Goal: Communication & Community: Answer question/provide support

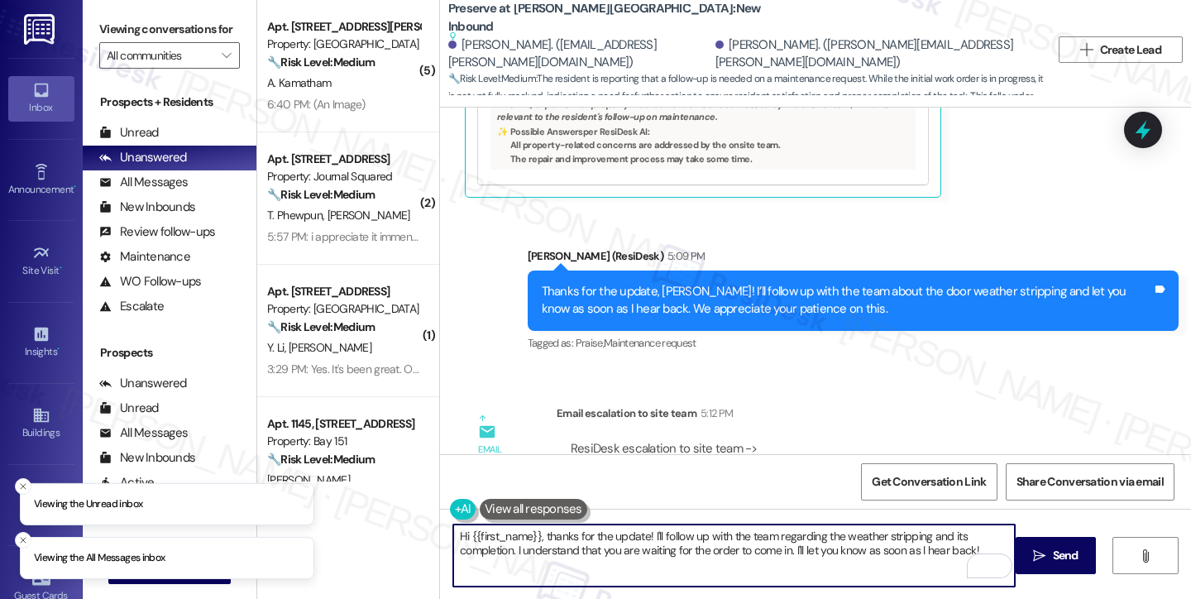
scroll to position [15092, 0]
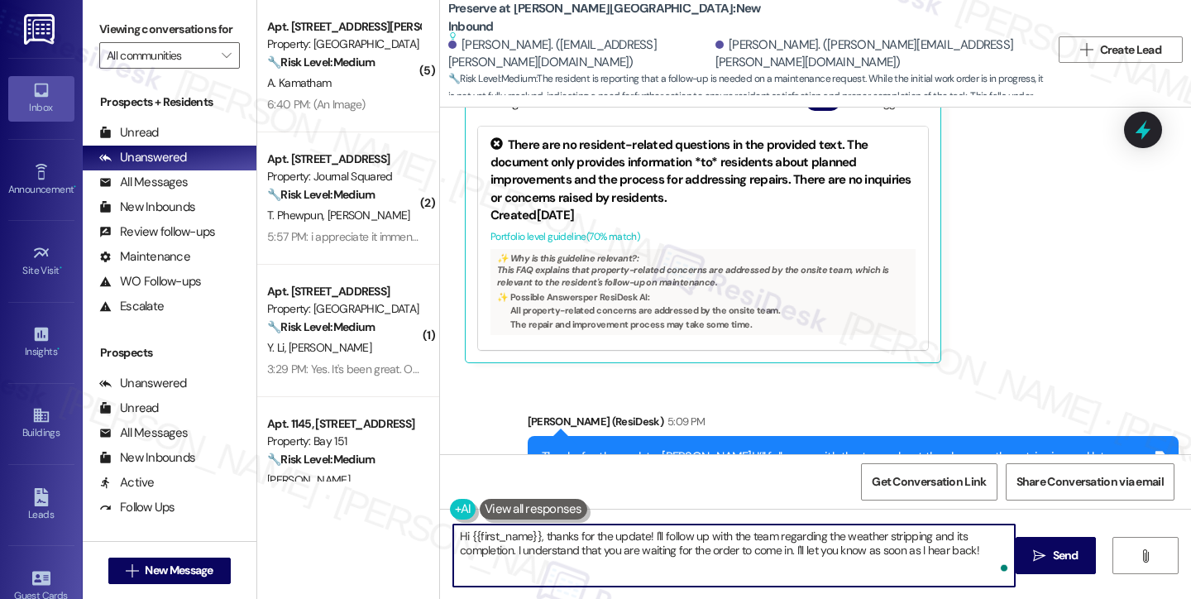
click at [878, 558] on textarea "Hi {{first_name}}, thanks for the update! I'll follow up with the team regardin…" at bounding box center [734, 555] width 562 height 62
drag, startPoint x: 975, startPoint y: 548, endPoint x: 463, endPoint y: 542, distance: 512.1
click at [463, 542] on textarea "Hi {{first_name}}, thanks for the update! I'll follow up with the team regardin…" at bounding box center [734, 555] width 562 height 62
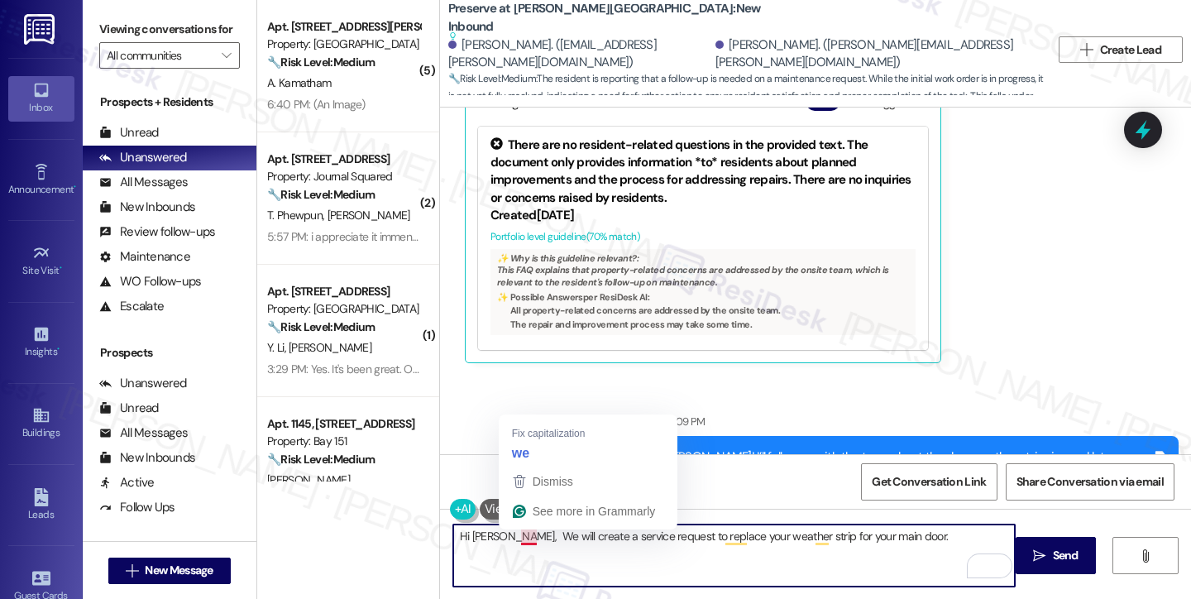
click at [515, 536] on textarea "Hi [PERSON_NAME], We will create a service request to replace your weather stri…" at bounding box center [734, 555] width 562 height 62
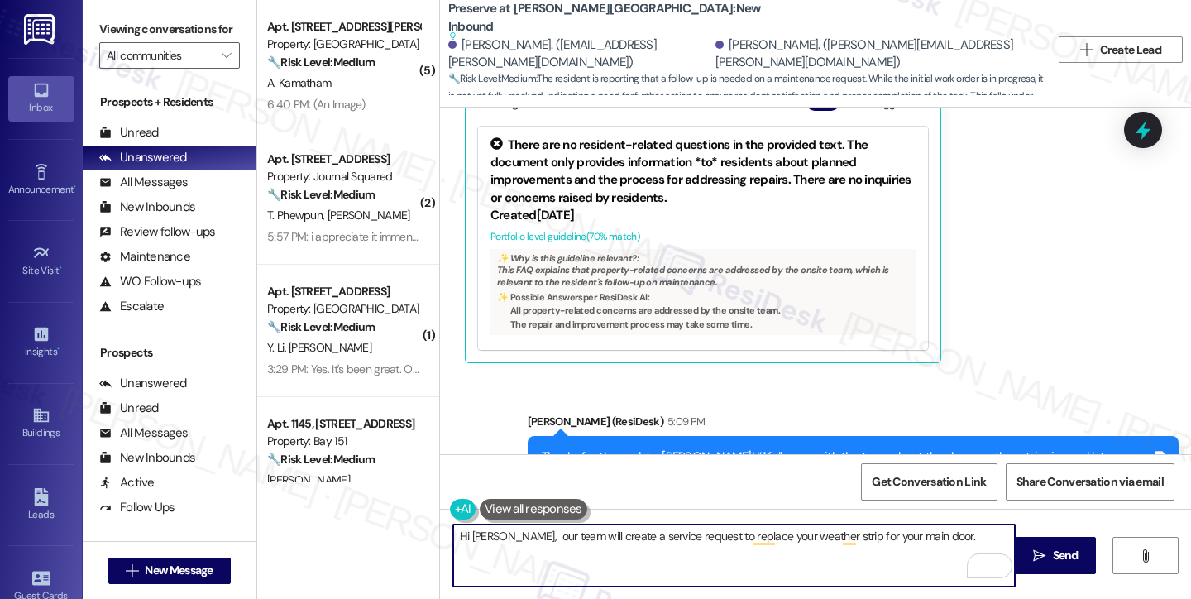
click at [511, 536] on textarea "Hi [PERSON_NAME], our team will create a service request to replace your weathe…" at bounding box center [734, 555] width 562 height 62
click at [556, 549] on textarea "Hi [PERSON_NAME], just a quick update! Our team will create a service request t…" at bounding box center [734, 555] width 562 height 62
click at [510, 533] on textarea "Hi [PERSON_NAME], just a quick update! Our team will create a service request t…" at bounding box center [734, 555] width 562 height 62
click at [788, 547] on textarea "Hi [PERSON_NAME], just a quick update! Our team will create a service request t…" at bounding box center [734, 555] width 562 height 62
click at [827, 539] on textarea "Hi [PERSON_NAME], just a quick update! Our team will create a service request t…" at bounding box center [734, 555] width 562 height 62
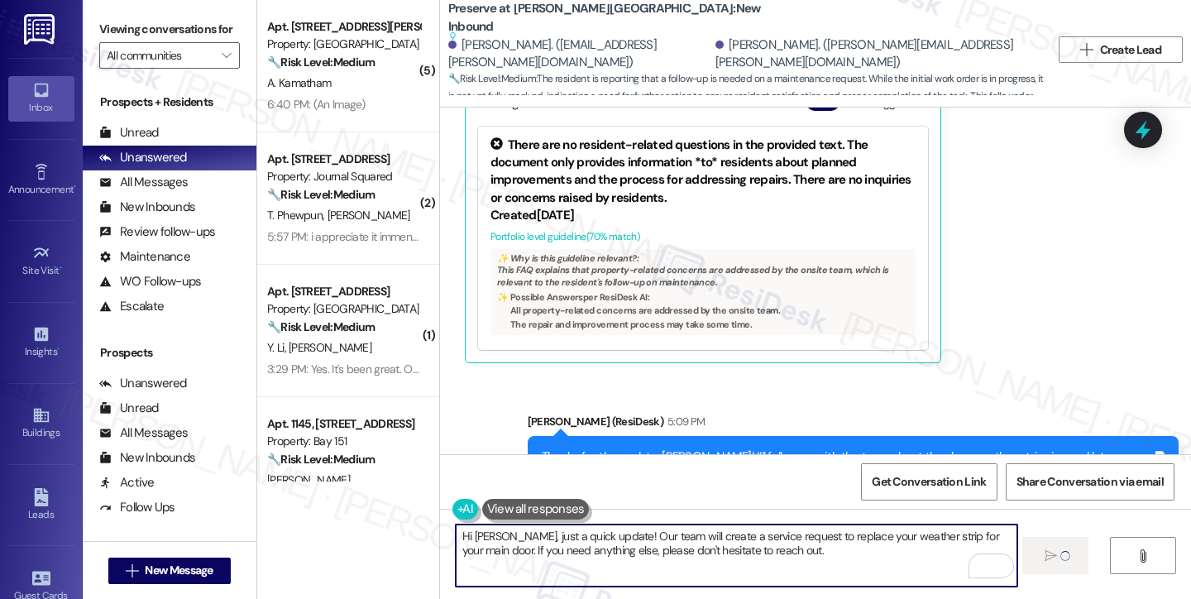
type textarea "Hi [PERSON_NAME], just a quick update! Our team will create a service request t…"
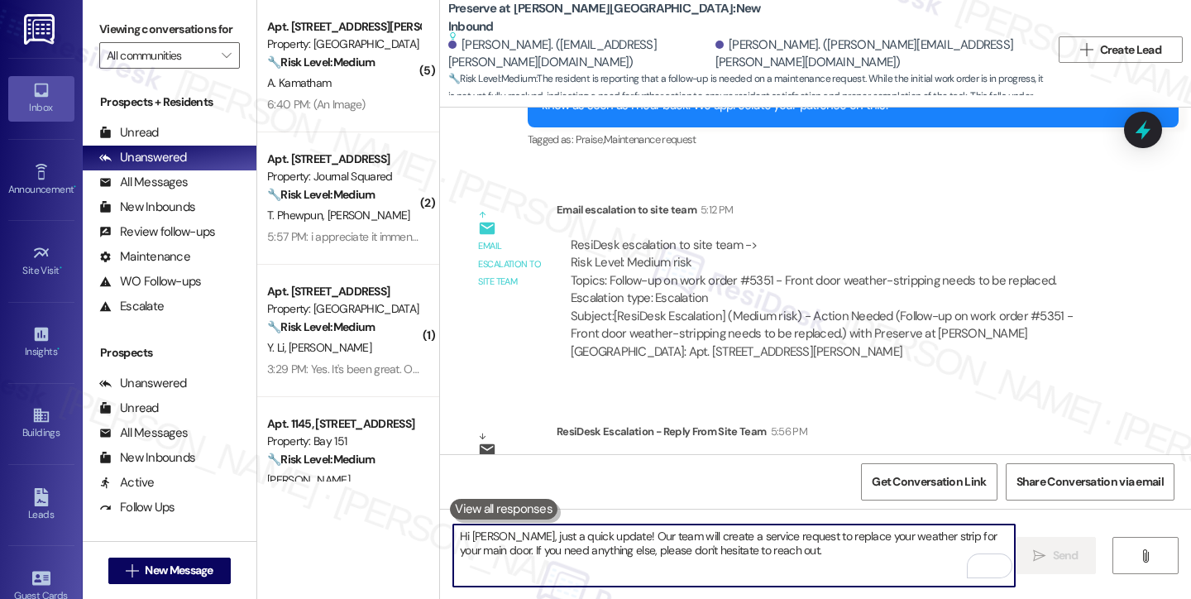
scroll to position [15506, 0]
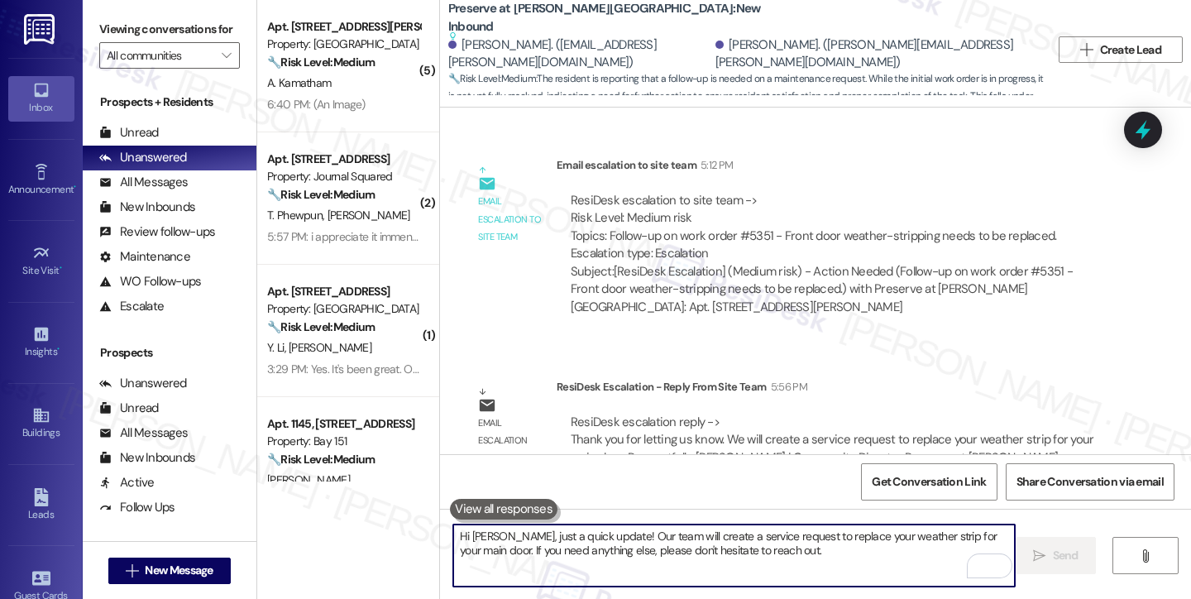
click at [726, 414] on div "ResiDesk escalation reply -> Thank you for letting us know. We will create a se…" at bounding box center [833, 448] width 524 height 69
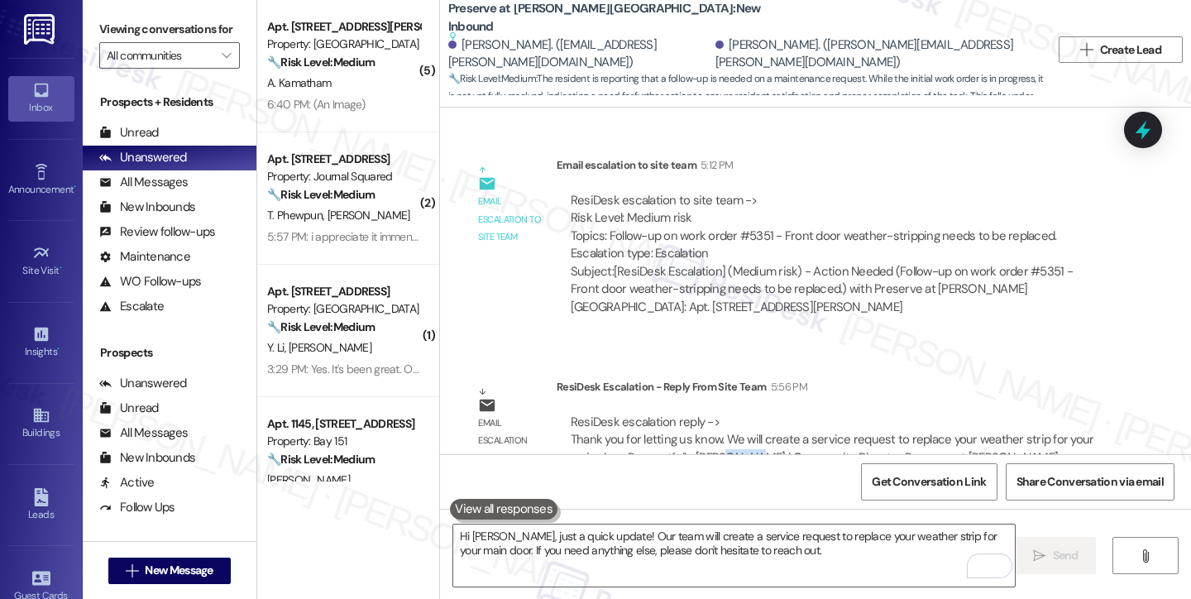
click at [726, 414] on div "ResiDesk escalation reply -> Thank you for letting us know. We will create a se…" at bounding box center [833, 448] width 524 height 69
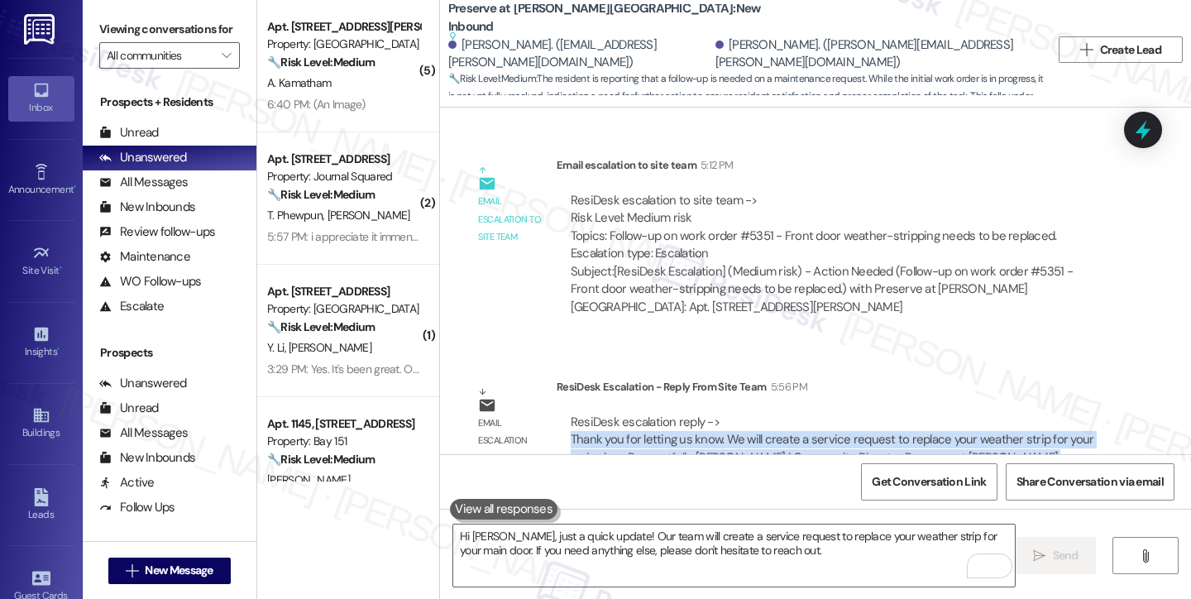
click at [726, 414] on div "ResiDesk escalation reply -> Thank you for letting us know. We will create a se…" at bounding box center [833, 448] width 524 height 69
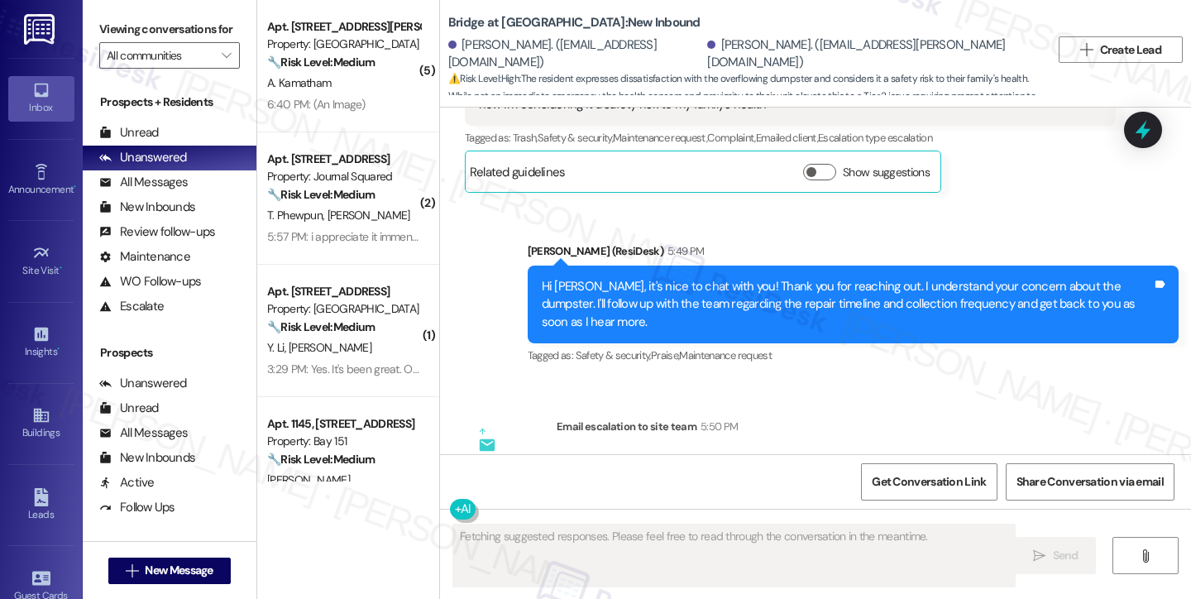
scroll to position [1200, 0]
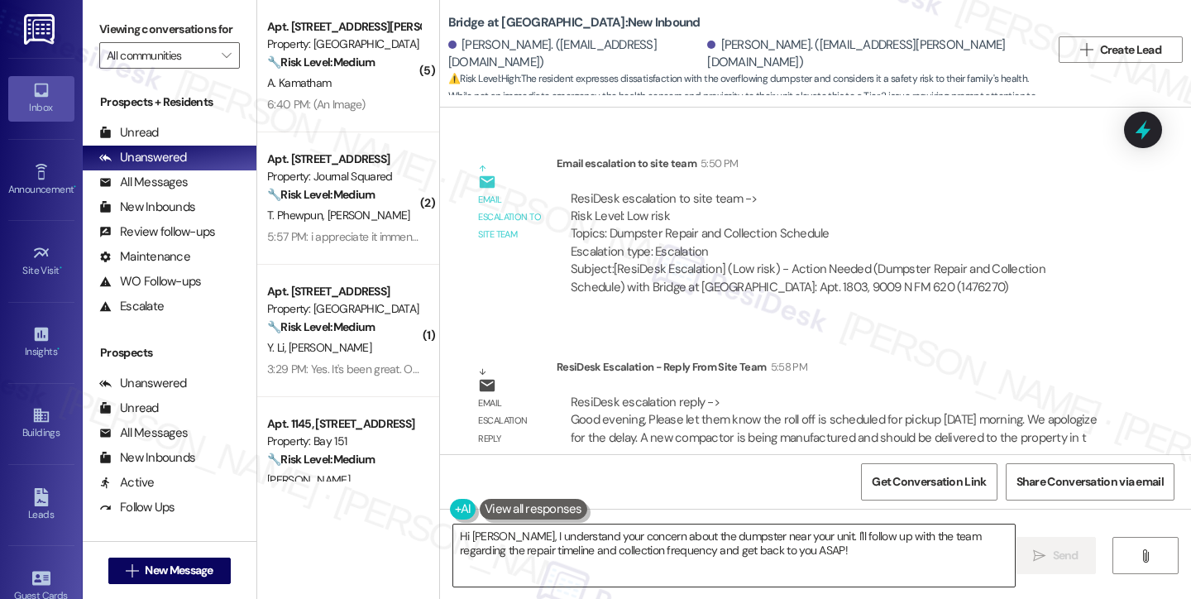
click at [612, 543] on textarea "Hi Erick, I understand your concern about the dumpster near your unit. I'll fol…" at bounding box center [734, 555] width 562 height 62
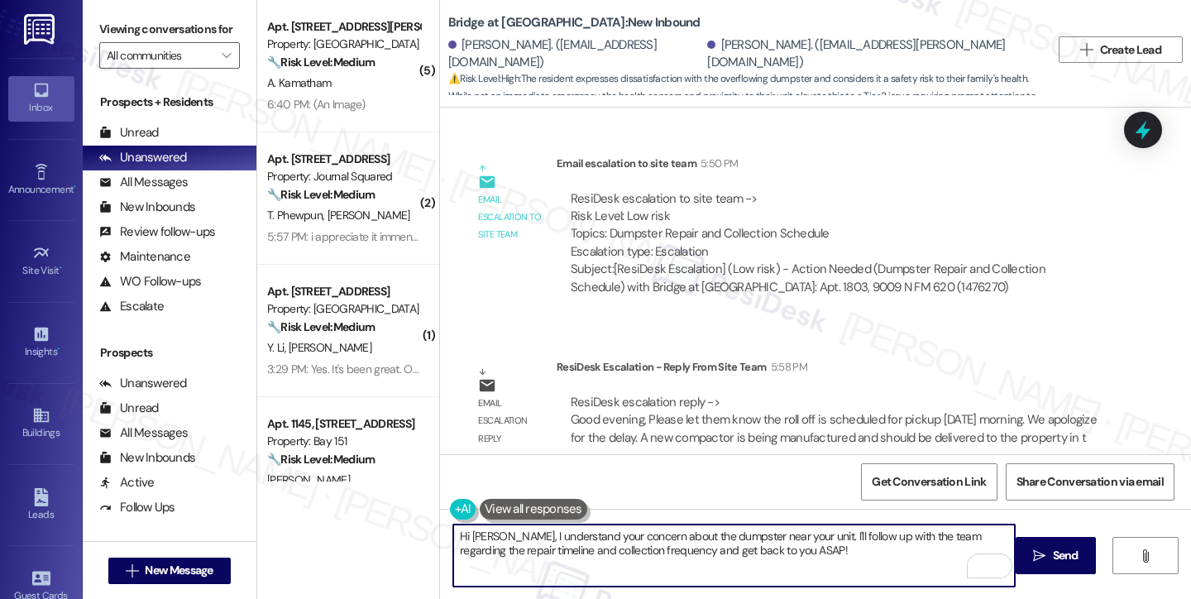
drag, startPoint x: 806, startPoint y: 546, endPoint x: 487, endPoint y: 542, distance: 318.5
click at [487, 542] on textarea "Hi Erick, I understand your concern about the dumpster near your unit. I'll fol…" at bounding box center [734, 555] width 562 height 62
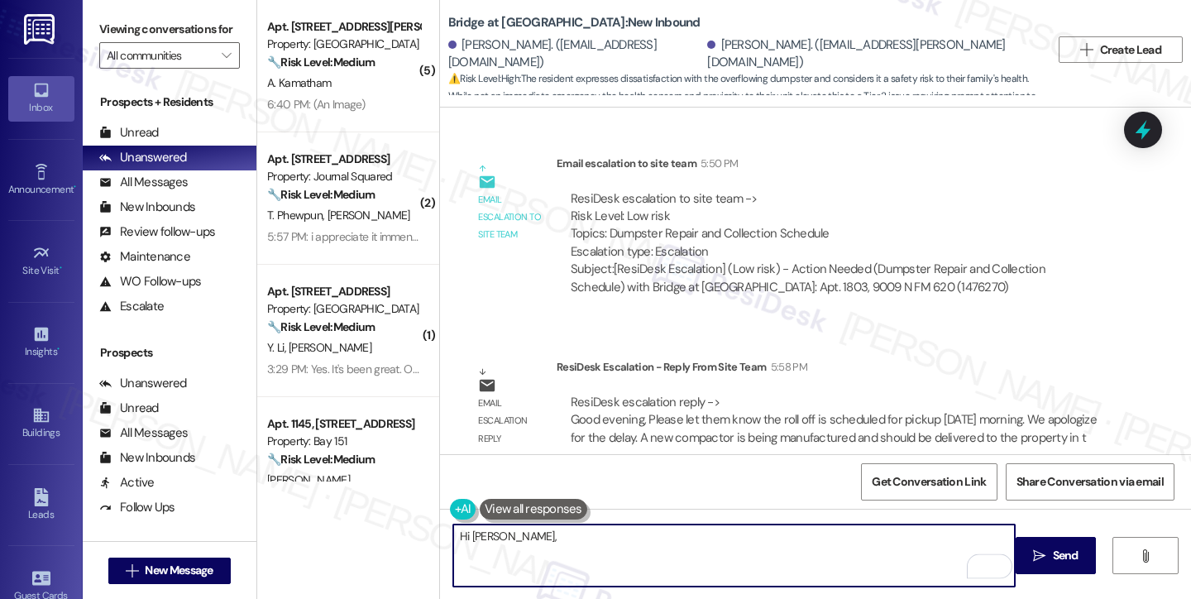
paste textarea "the roll off is scheduled for pickup tomorrow morning. We apologize for the del…"
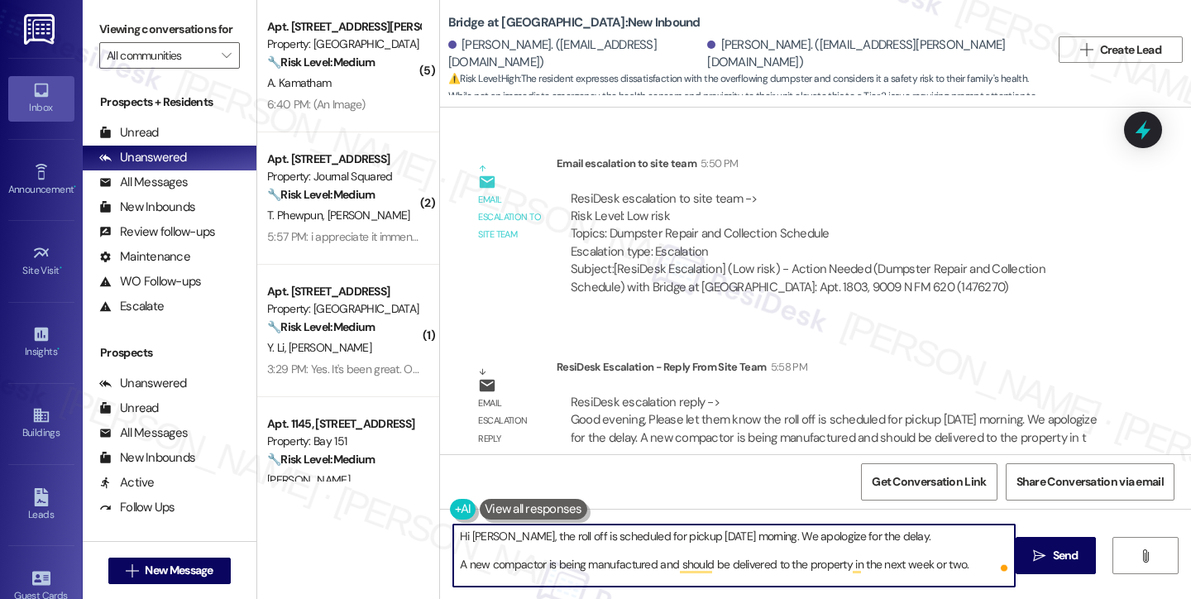
click at [492, 539] on textarea "Hi Erick, the roll off is scheduled for pickup tomorrow morning. We apologize f…" at bounding box center [734, 555] width 562 height 62
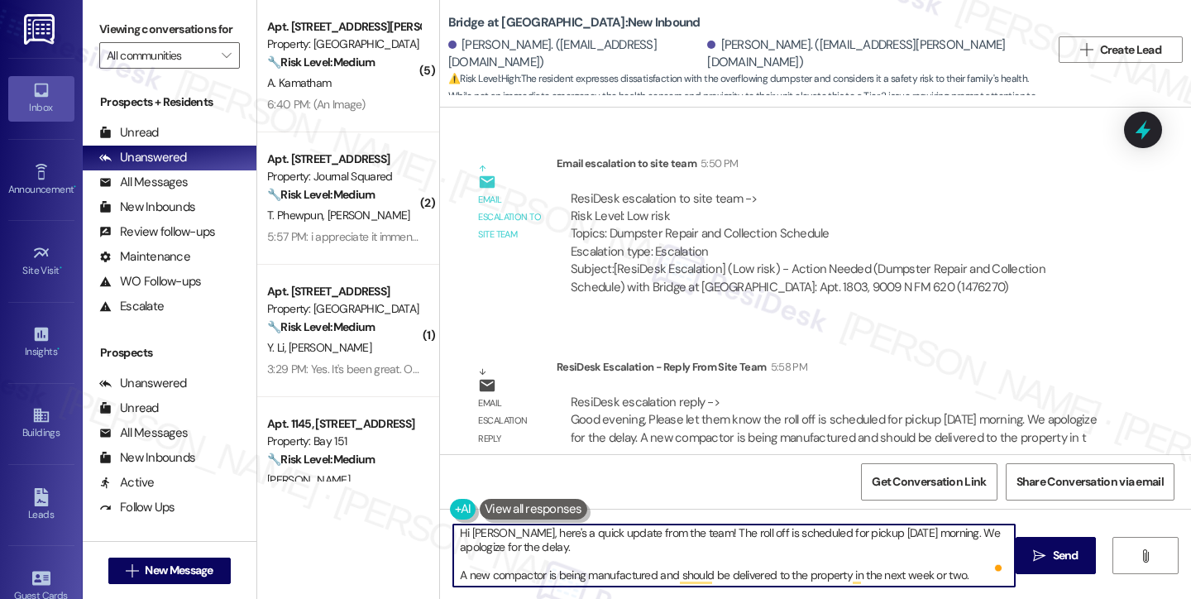
click at [453, 575] on textarea "Hi Erick, here's a quick update from the team! The roll off is scheduled for pi…" at bounding box center [734, 555] width 562 height 62
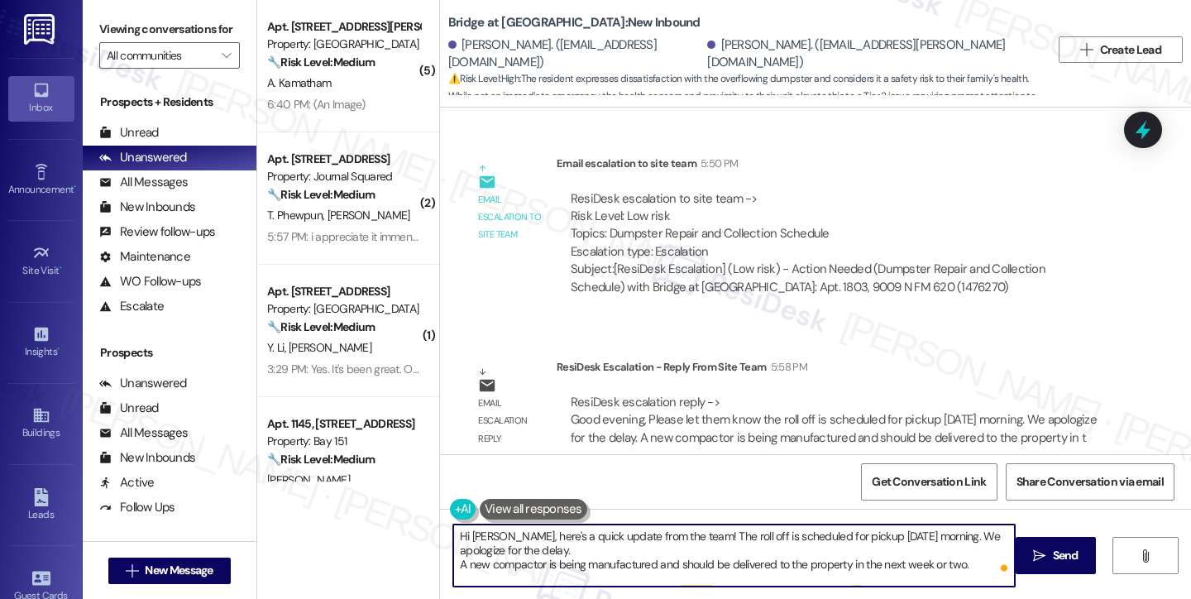
scroll to position [0, 0]
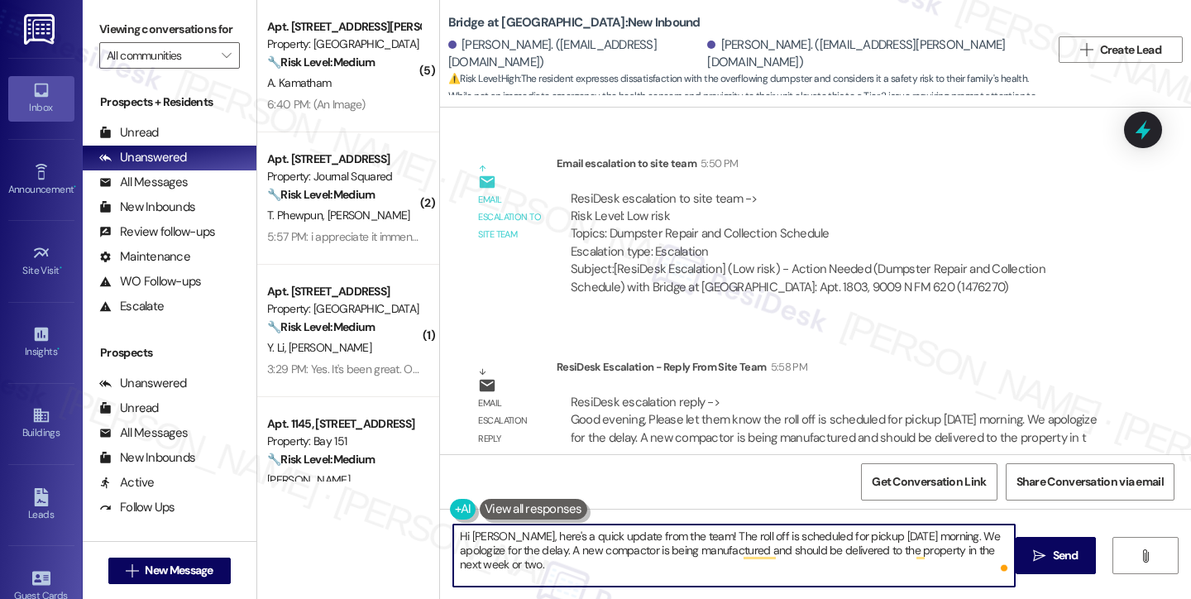
click at [527, 573] on textarea "Hi Erick, here's a quick update from the team! The roll off is scheduled for pi…" at bounding box center [734, 555] width 562 height 62
drag, startPoint x: 567, startPoint y: 551, endPoint x: 481, endPoint y: 567, distance: 88.3
click at [481, 567] on textarea "Hi Erick, here's a quick update from the team! The roll off is scheduled for pi…" at bounding box center [734, 555] width 562 height 62
click at [576, 548] on textarea "Hi Erick, here's a quick update from the team! The roll off is scheduled for pi…" at bounding box center [734, 555] width 562 height 62
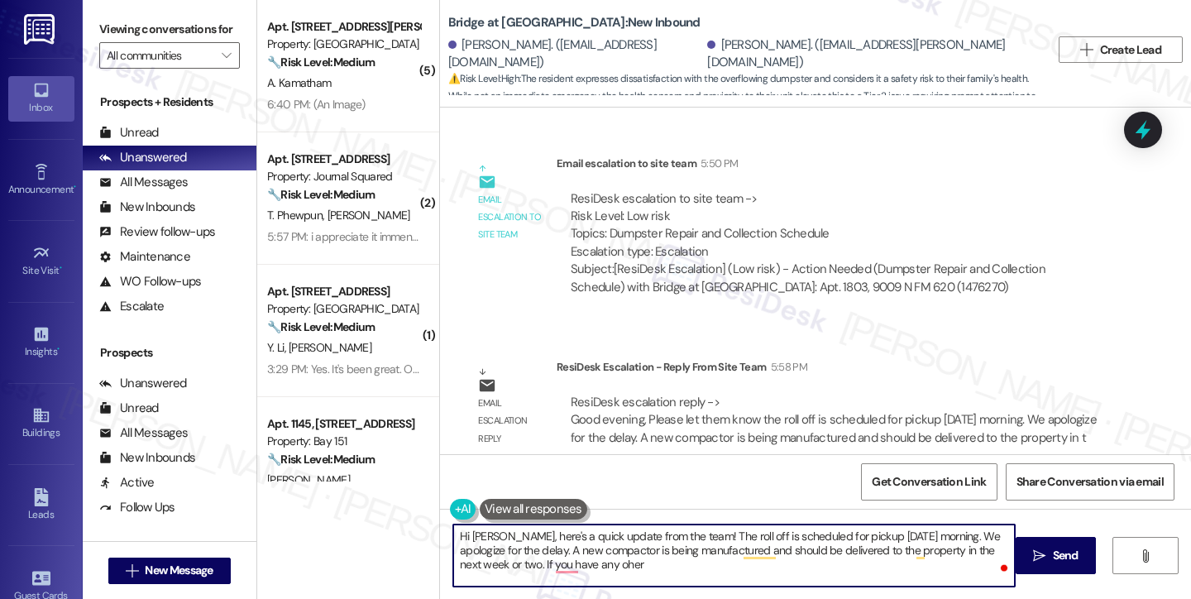
click at [582, 564] on textarea "Hi Erick, here's a quick update from the team! The roll off is scheduled for pi…" at bounding box center [734, 555] width 562 height 62
click at [617, 569] on textarea "Hi Erick, here's a quick update from the team! The roll off is scheduled for pi…" at bounding box center [734, 555] width 562 height 62
type textarea "Hi Erick, here's a quick update from the team! The roll off is scheduled for pi…"
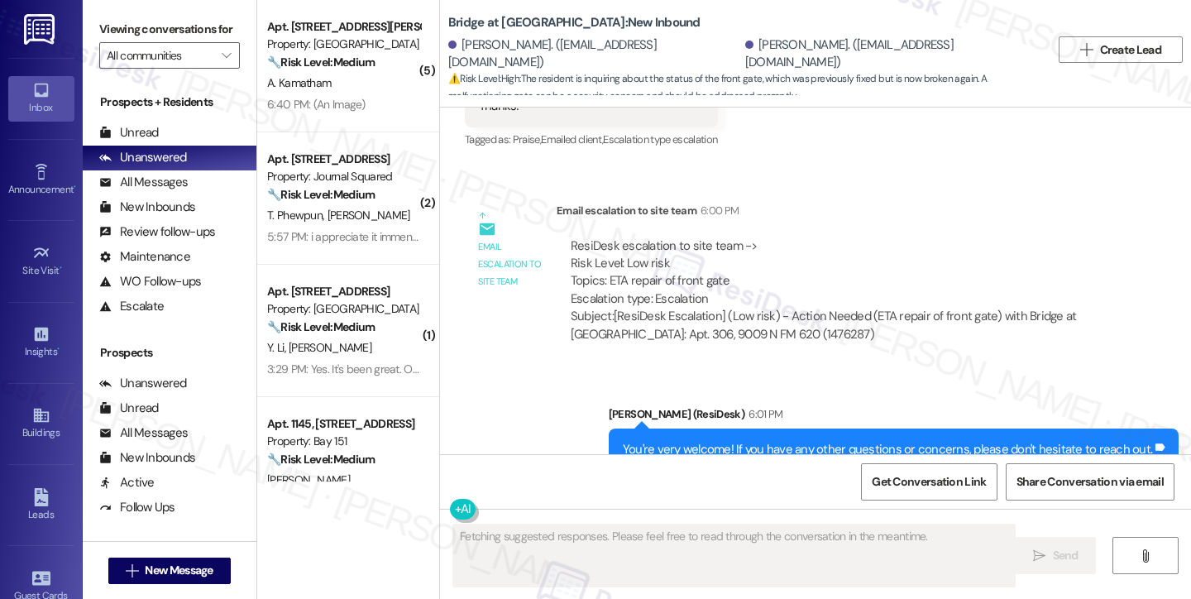
scroll to position [836, 0]
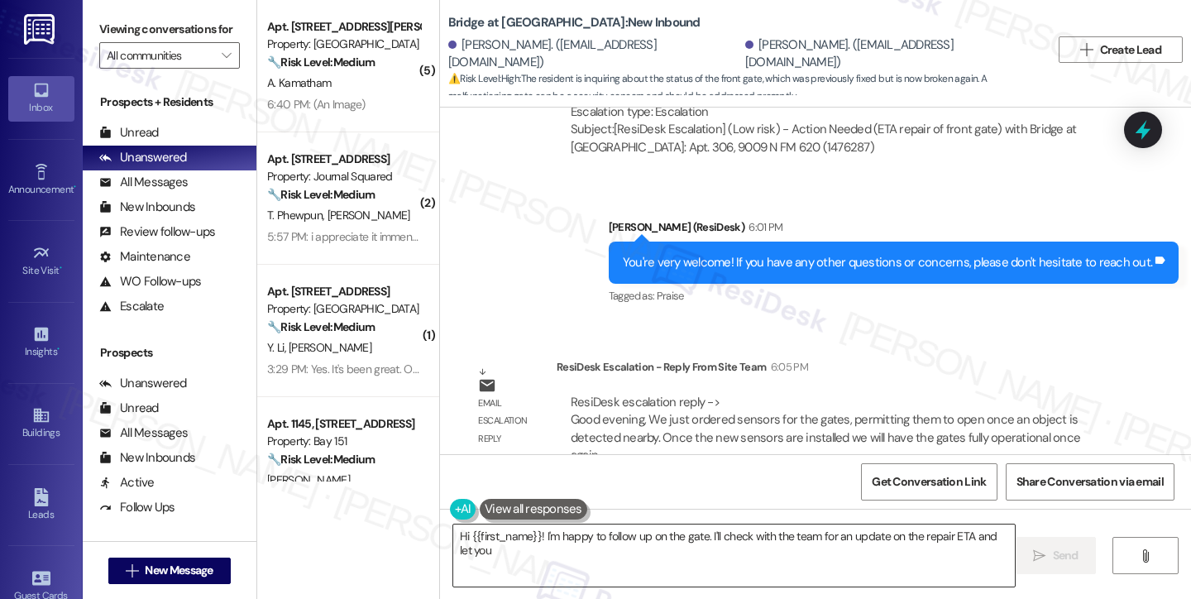
click at [619, 540] on textarea "Hi {{first_name}}! I'm happy to follow up on the gate. I'll check with the team…" at bounding box center [734, 555] width 562 height 62
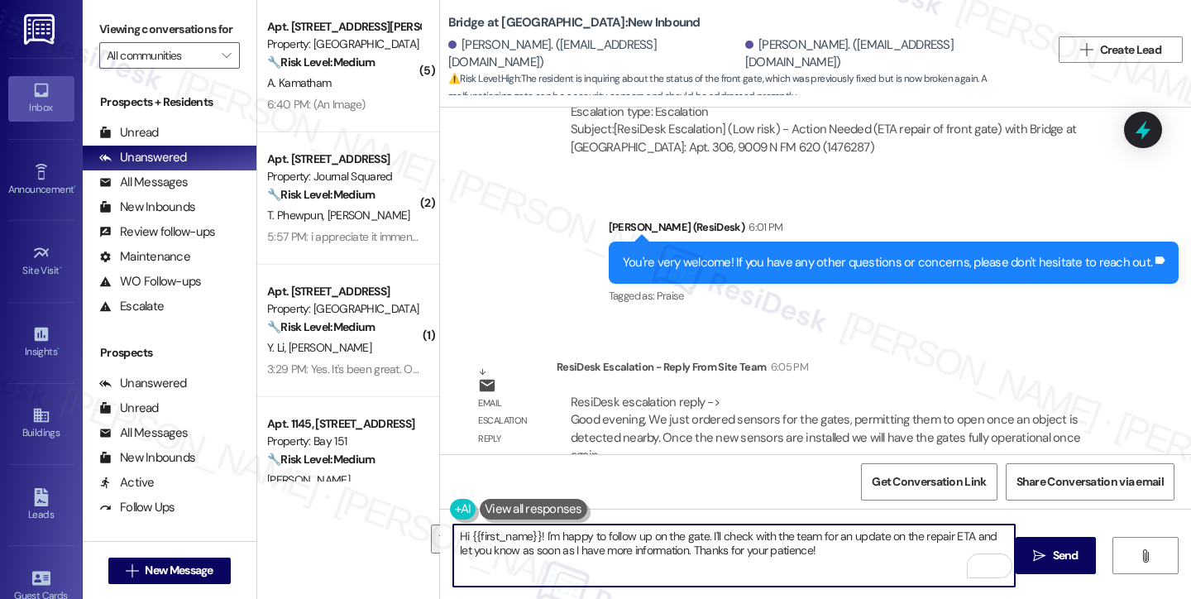
drag, startPoint x: 811, startPoint y: 552, endPoint x: 533, endPoint y: 534, distance: 278.6
click at [533, 534] on textarea "Hi {{first_name}}! I'm happy to follow up on the gate. I'll check with the team…" at bounding box center [734, 555] width 562 height 62
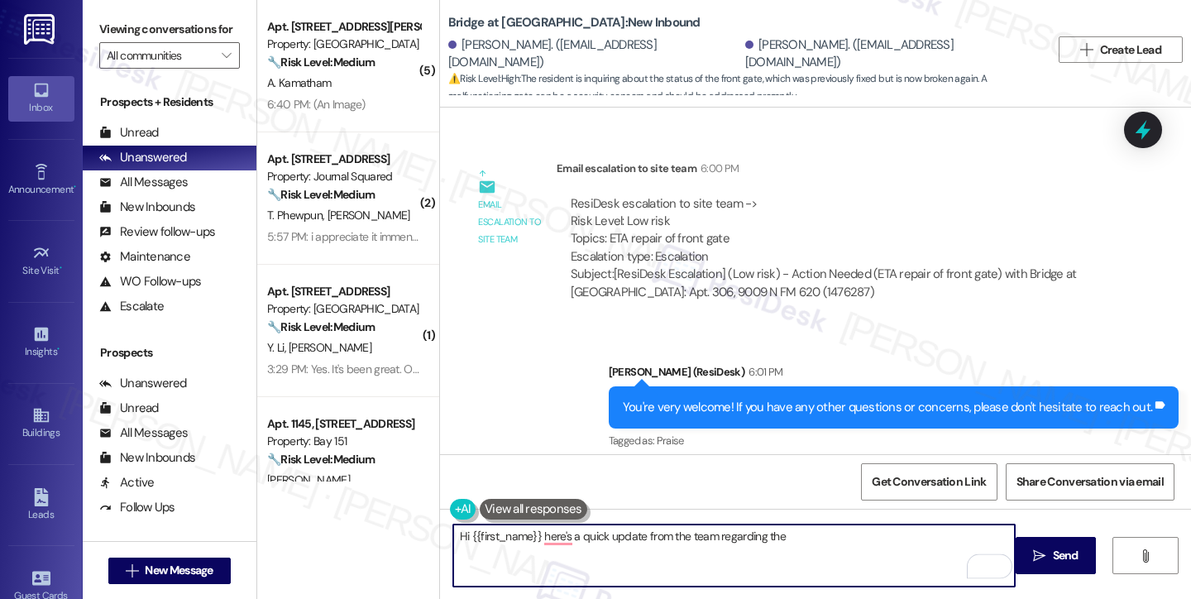
scroll to position [671, 0]
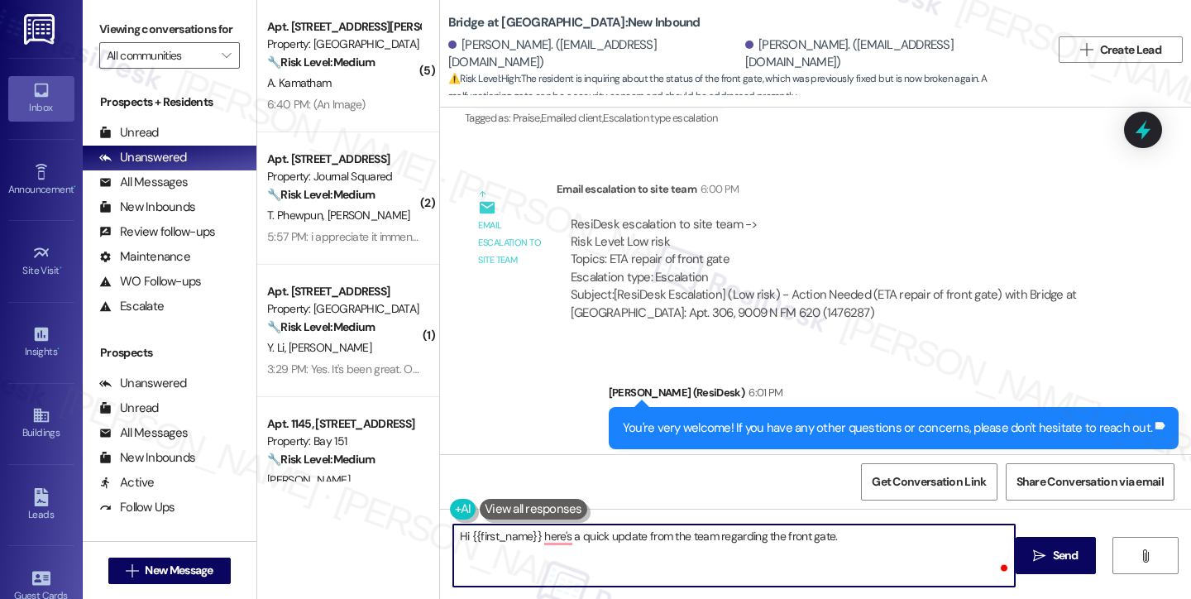
paste textarea "We just ordered sensors for the gates, permitting them to open once an object i…"
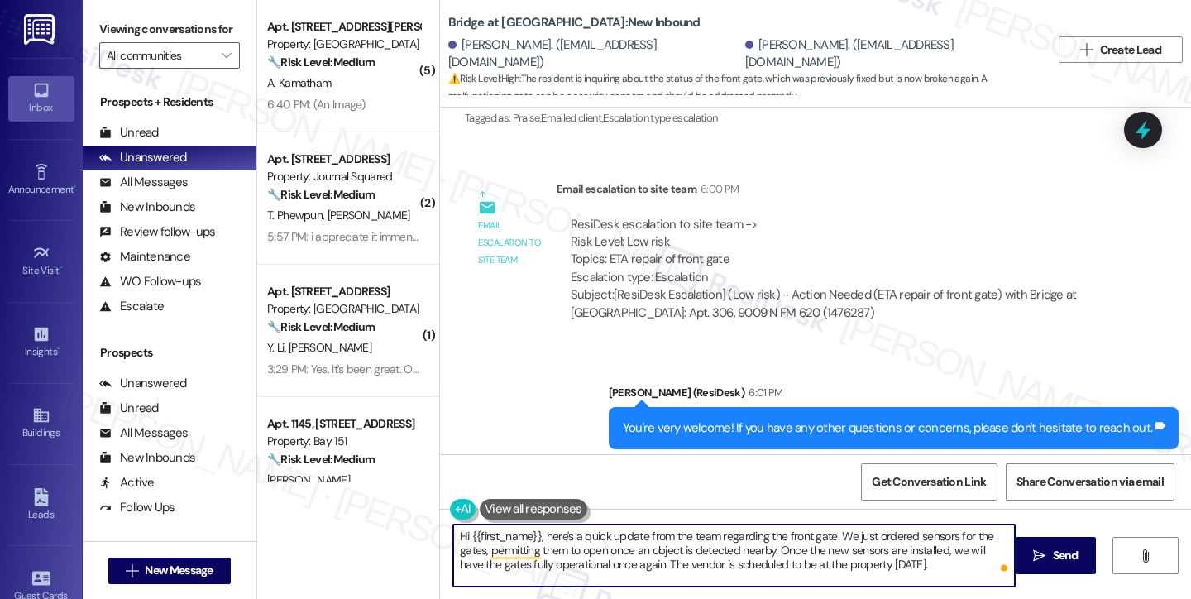
click at [682, 562] on textarea "Hi {{first_name}}, here's a quick update from the team regarding the front gate…" at bounding box center [734, 555] width 562 height 62
click at [853, 561] on textarea "Hi {{first_name}}, here's a quick update from the team regarding the front gate…" at bounding box center [734, 555] width 562 height 62
click at [923, 568] on textarea "Hi {{first_name}}, here's a quick update from the team regarding the front gate…" at bounding box center [734, 555] width 562 height 62
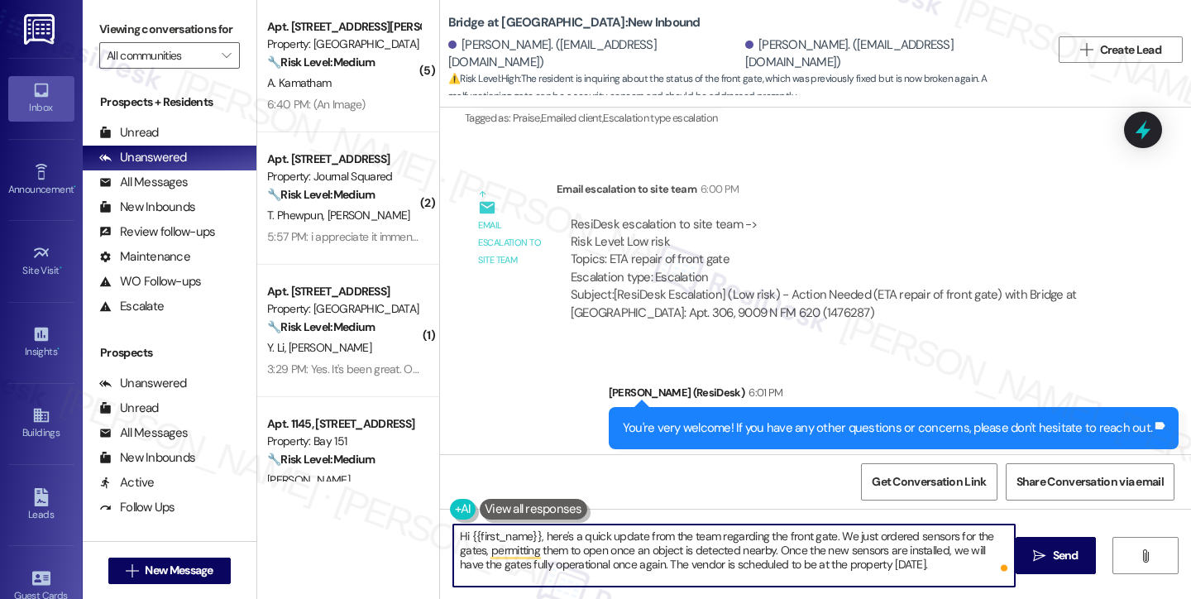
click at [931, 567] on textarea "Hi {{first_name}}, here's a quick update from the team regarding the front gate…" at bounding box center [734, 555] width 562 height 62
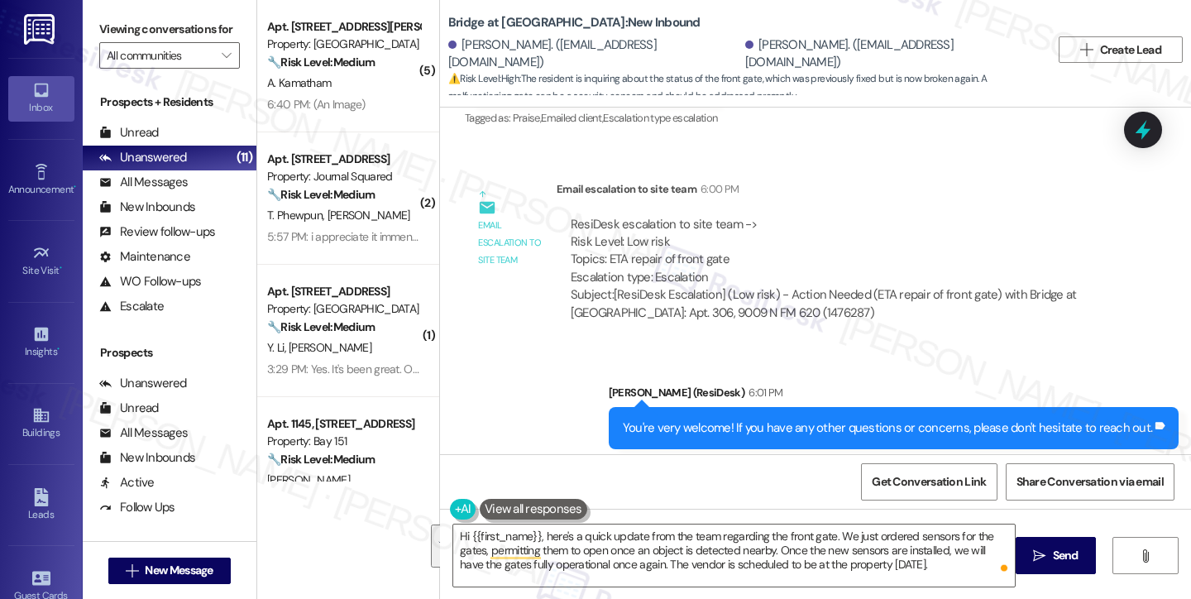
click at [95, 30] on div "Viewing conversations for All communities " at bounding box center [170, 42] width 174 height 85
click at [582, 546] on textarea "Hi {{first_name}}, here's a quick update from the team regarding the front gate…" at bounding box center [734, 555] width 562 height 62
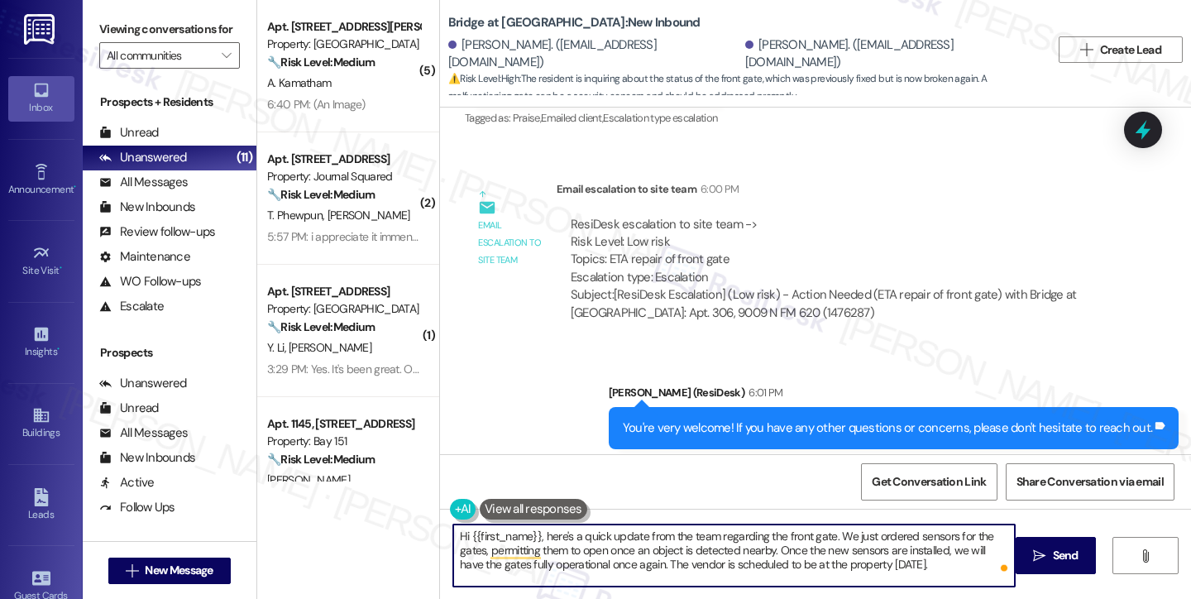
click at [675, 561] on textarea "Hi {{first_name}}, here's a quick update from the team regarding the front gate…" at bounding box center [734, 555] width 562 height 62
drag, startPoint x: 691, startPoint y: 564, endPoint x: 463, endPoint y: 535, distance: 229.3
click at [463, 535] on textarea "Hi {{first_name}}, here's a quick update from the team regarding the front gate…" at bounding box center [734, 555] width 562 height 62
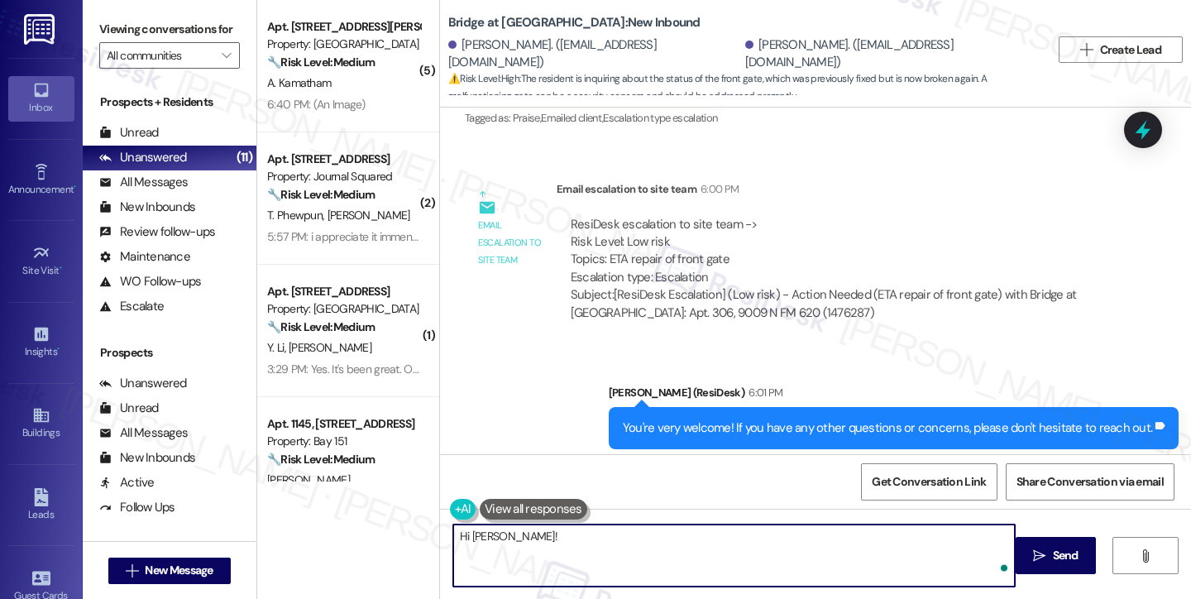
paste textarea "Here’s a quick update on the front gate! The team has ordered new sensors that …"
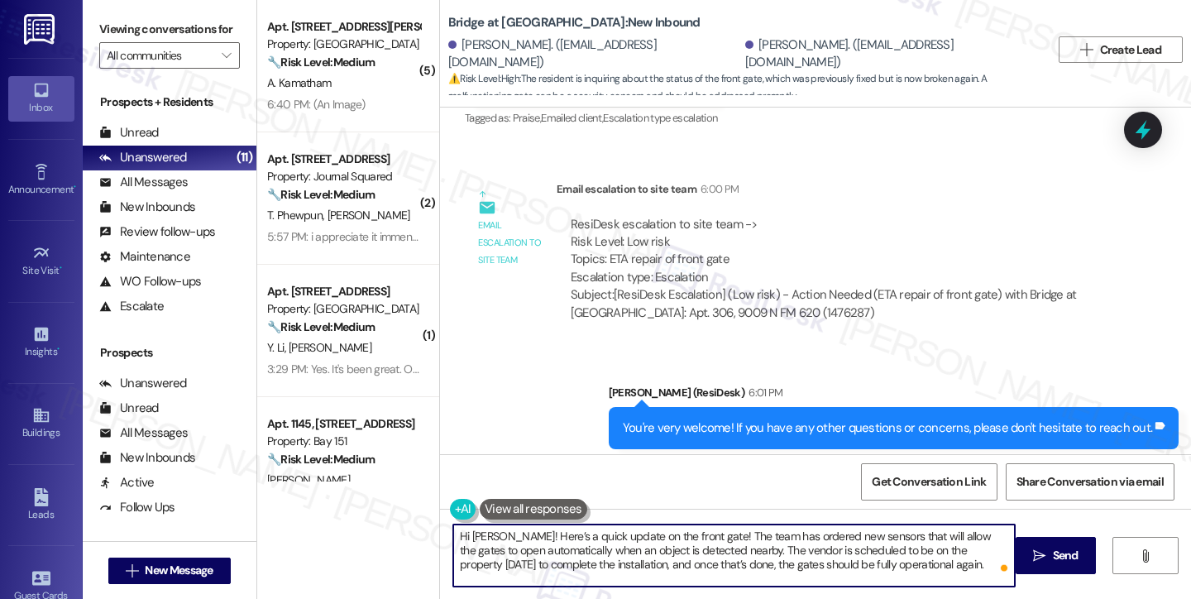
click at [683, 534] on textarea "Hi Maria! Here’s a quick update on the front gate! The team has ordered new sen…" at bounding box center [734, 555] width 562 height 62
click at [779, 545] on textarea "Hi Maria! Here’s a quick update on the front gate. The team has ordered new sen…" at bounding box center [734, 555] width 562 height 62
click at [780, 545] on textarea "Hi Maria! Here’s a quick update on the front gate. The team has ordered new sen…" at bounding box center [734, 555] width 562 height 62
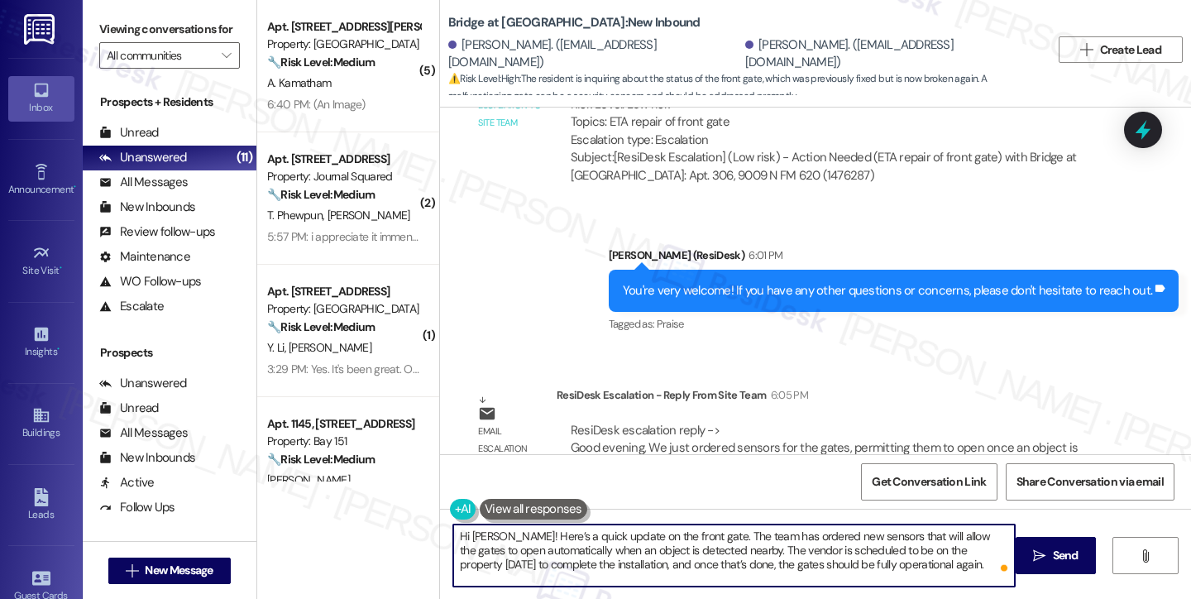
scroll to position [836, 0]
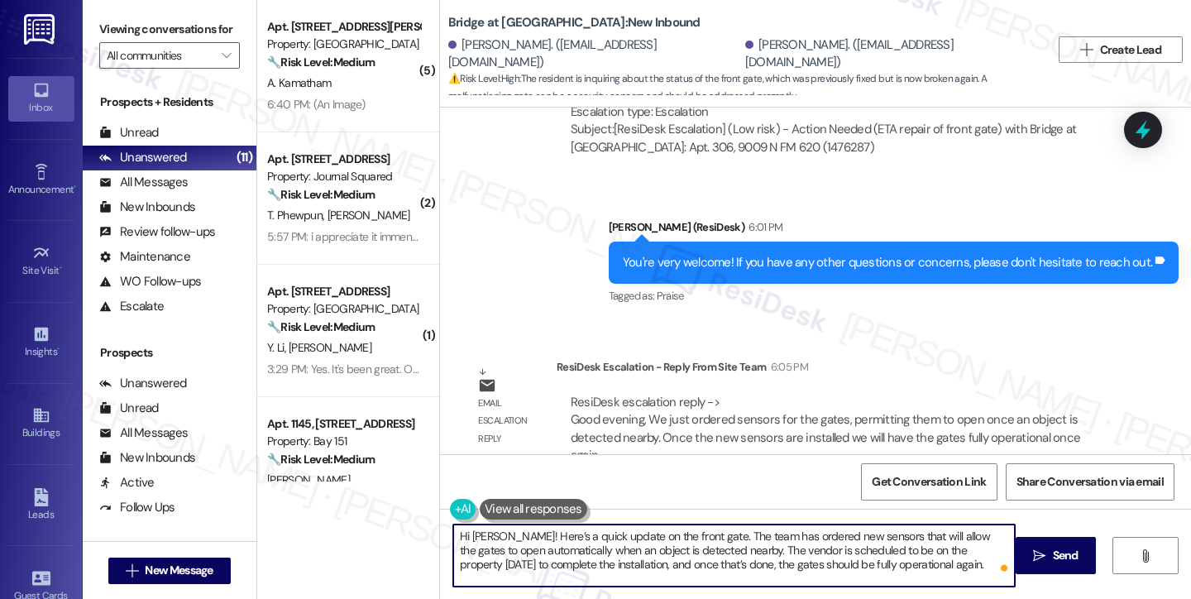
click at [540, 555] on textarea "Hi Maria! Here’s a quick update on the front gate. The team has ordered new sen…" at bounding box center [734, 555] width 562 height 62
click at [668, 553] on textarea "Hi Maria! Here’s a quick update on the front gate. The team has ordered new sen…" at bounding box center [734, 555] width 562 height 62
click at [899, 560] on textarea "Hi Maria! Here’s a quick update on the front gate. The team has ordered new sen…" at bounding box center [734, 555] width 562 height 62
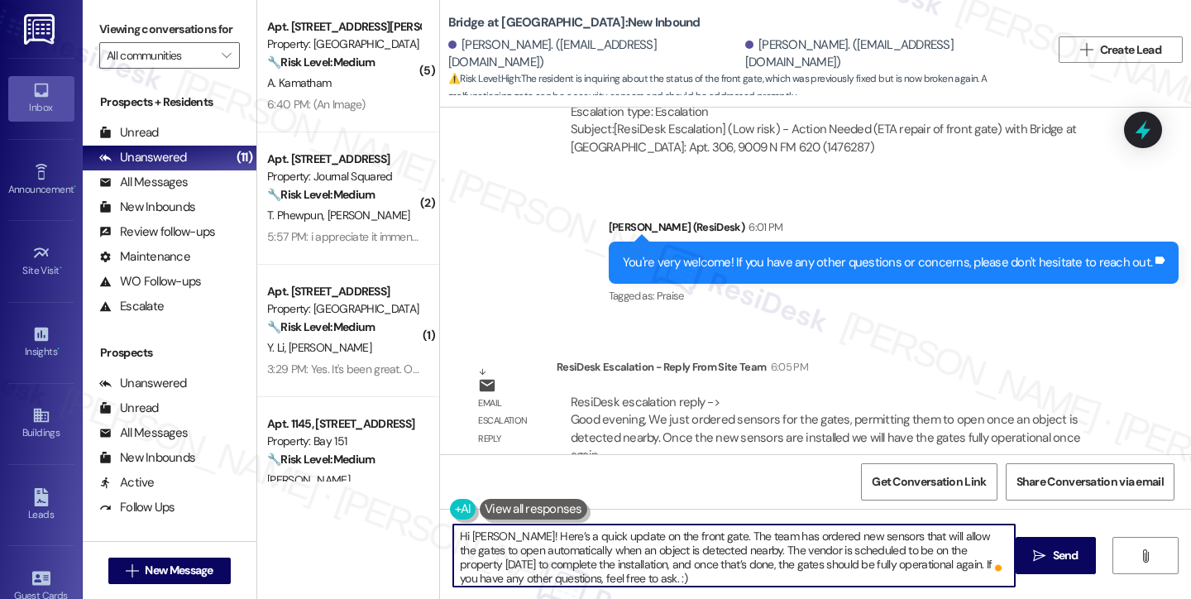
type textarea "Hi Maria! Here’s a quick update on the front gate. The team has ordered new sen…"
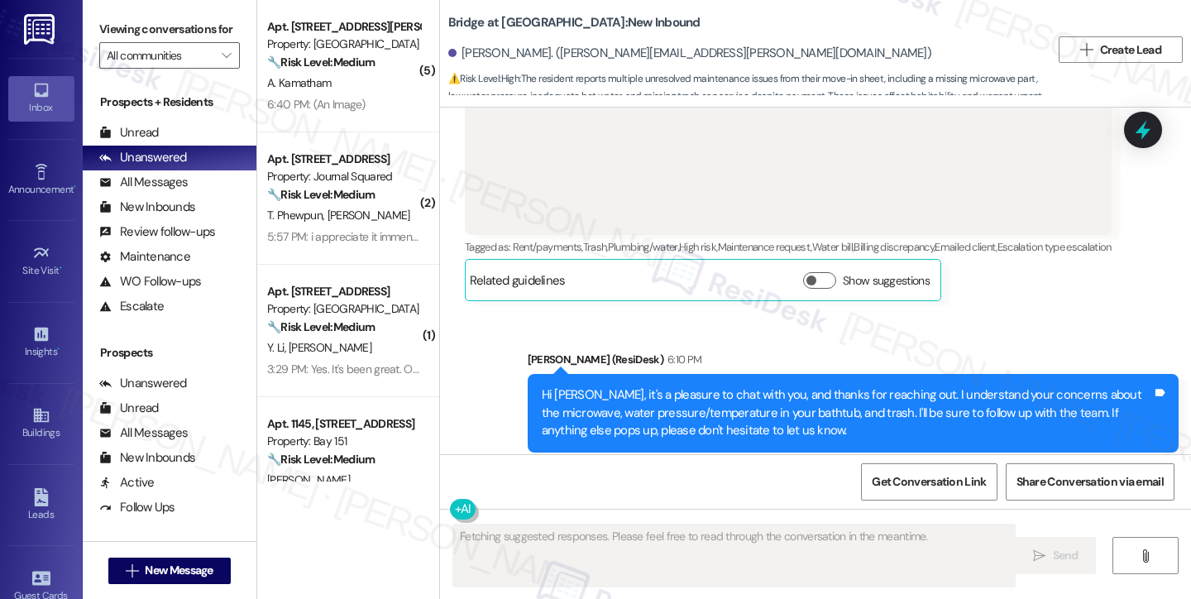
scroll to position [855, 0]
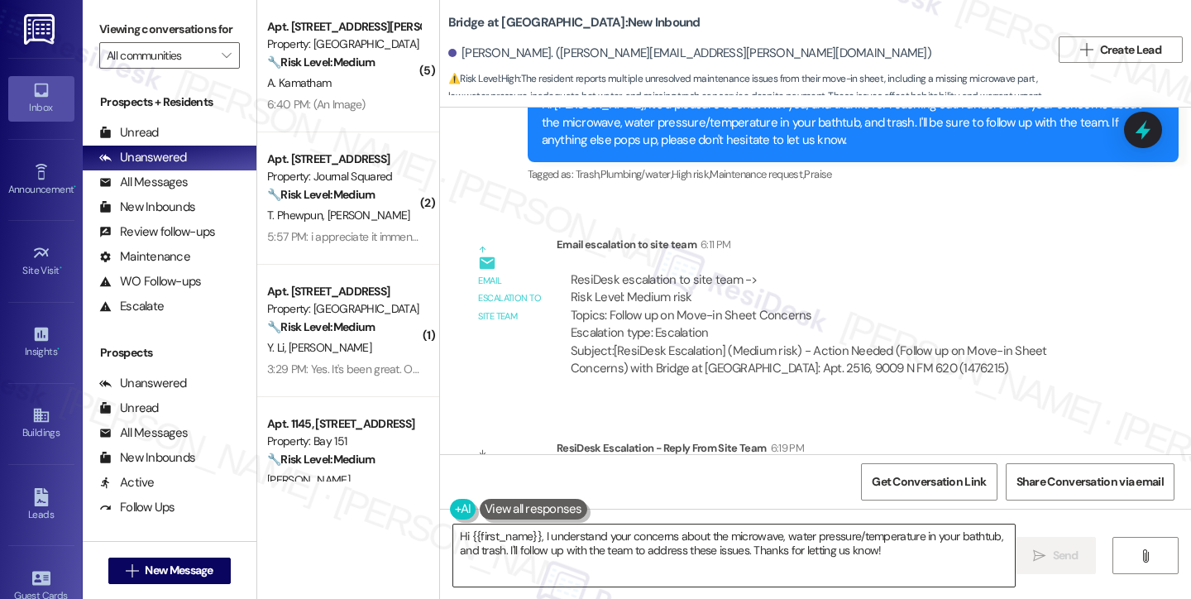
click at [529, 539] on textarea "Hi {{first_name}}, I understand your concerns about the microwave, water pressu…" at bounding box center [734, 555] width 562 height 62
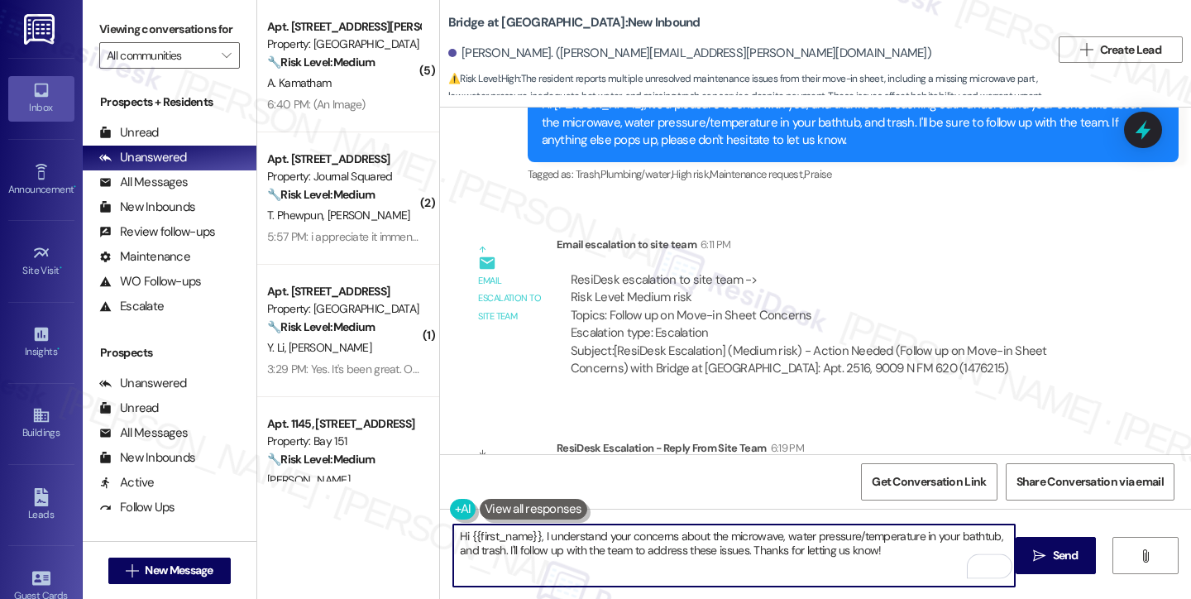
drag, startPoint x: 821, startPoint y: 558, endPoint x: 537, endPoint y: 537, distance: 285.3
click at [537, 537] on textarea "Hi {{first_name}}, I understand your concerns about the microwave, water pressu…" at bounding box center [734, 555] width 562 height 62
paste textarea "Brent over there tomorrow to get his concerns taken care of."
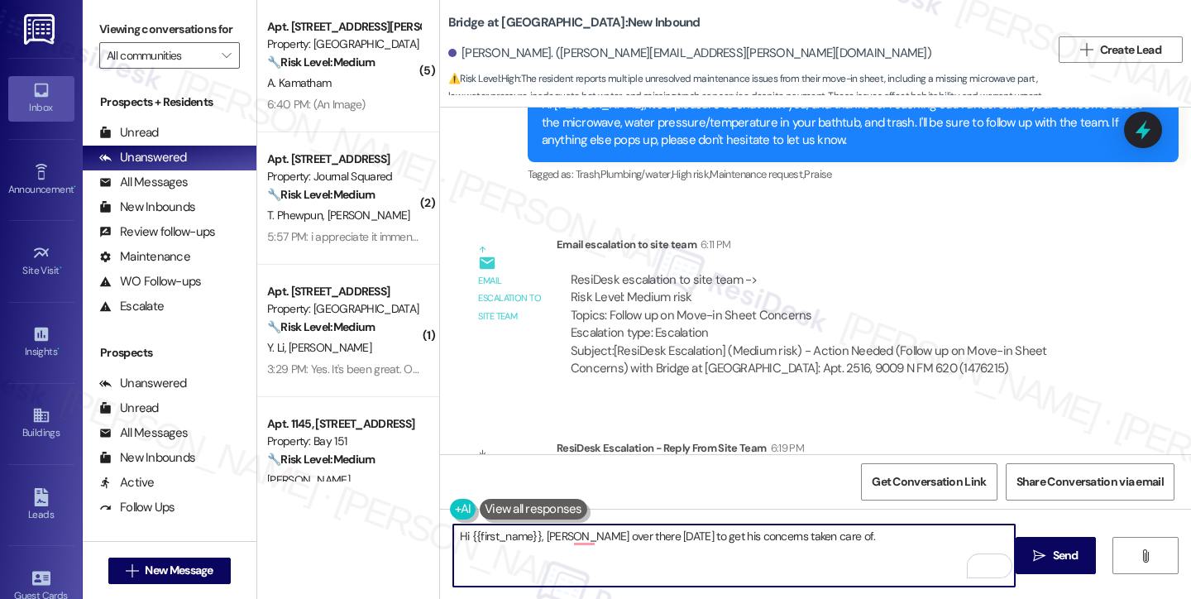
click at [538, 534] on textarea "Hi {{first_name}}, Brent over there tomorrow to get his concerns taken care of." at bounding box center [734, 555] width 562 height 62
click at [888, 535] on textarea "Hi {{first_name}}, one of our site team has confirmed that they will send Brent…" at bounding box center [734, 555] width 562 height 62
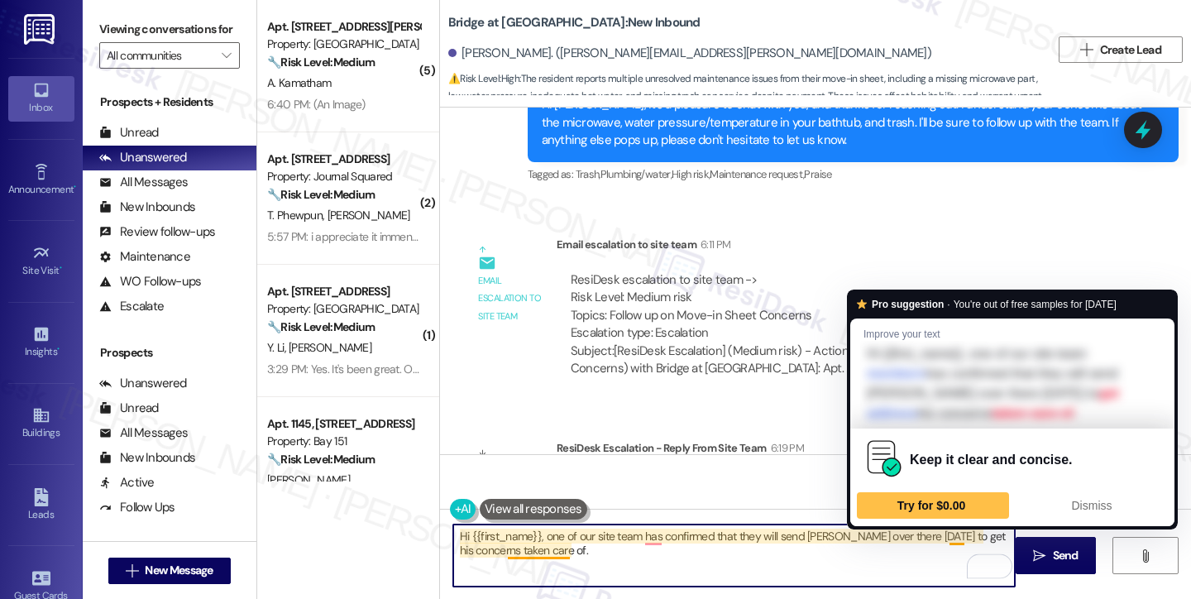
click at [963, 532] on textarea "Hi {{first_name}}, one of our site team has confirmed that they will send Brent…" at bounding box center [734, 555] width 562 height 62
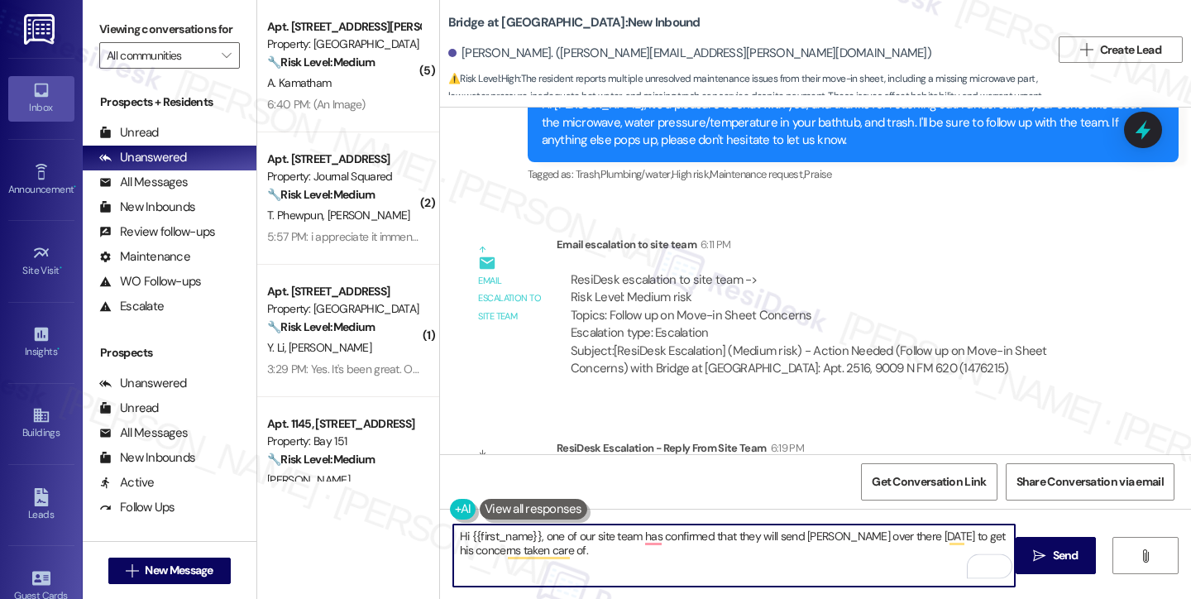
click at [963, 532] on textarea "Hi {{first_name}}, one of our site team has confirmed that they will send Brent…" at bounding box center [734, 555] width 562 height 62
click at [644, 553] on textarea "Hi {{first_name}}, one of our site team has confirmed that they will send Brent…" at bounding box center [734, 555] width 562 height 62
click at [643, 555] on textarea "Hi {{first_name}}, one of our site team members has confirmed that they will se…" at bounding box center [734, 555] width 562 height 62
click at [854, 532] on textarea "Hi {{first_name}}, one of our site team members has confirmed that they will se…" at bounding box center [734, 555] width 562 height 62
click at [855, 532] on textarea "Hi {{first_name}}, one of our site team members has confirmed that they will se…" at bounding box center [734, 555] width 562 height 62
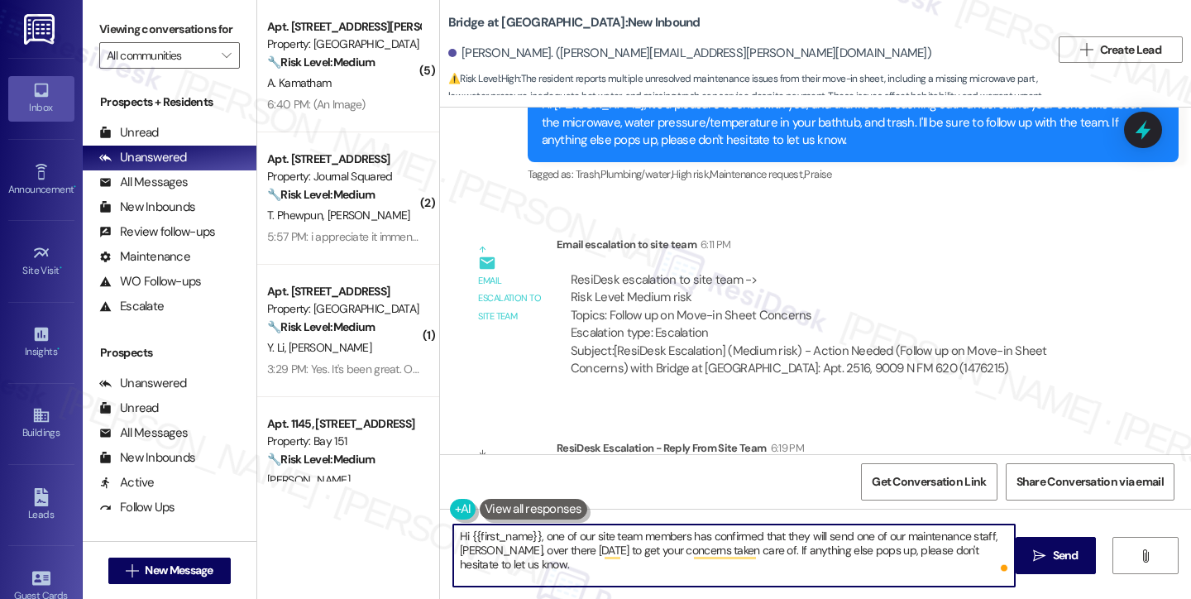
click at [662, 543] on textarea "Hi {{first_name}}, one of our site team members has confirmed that they will se…" at bounding box center [734, 555] width 562 height 62
click at [749, 554] on textarea "Hi {{first_name}}, one of our site team members has confirmed that they will se…" at bounding box center [734, 555] width 562 height 62
click at [877, 564] on textarea "Hi {{first_name}}, one of our site team members has confirmed that they will se…" at bounding box center [734, 555] width 562 height 62
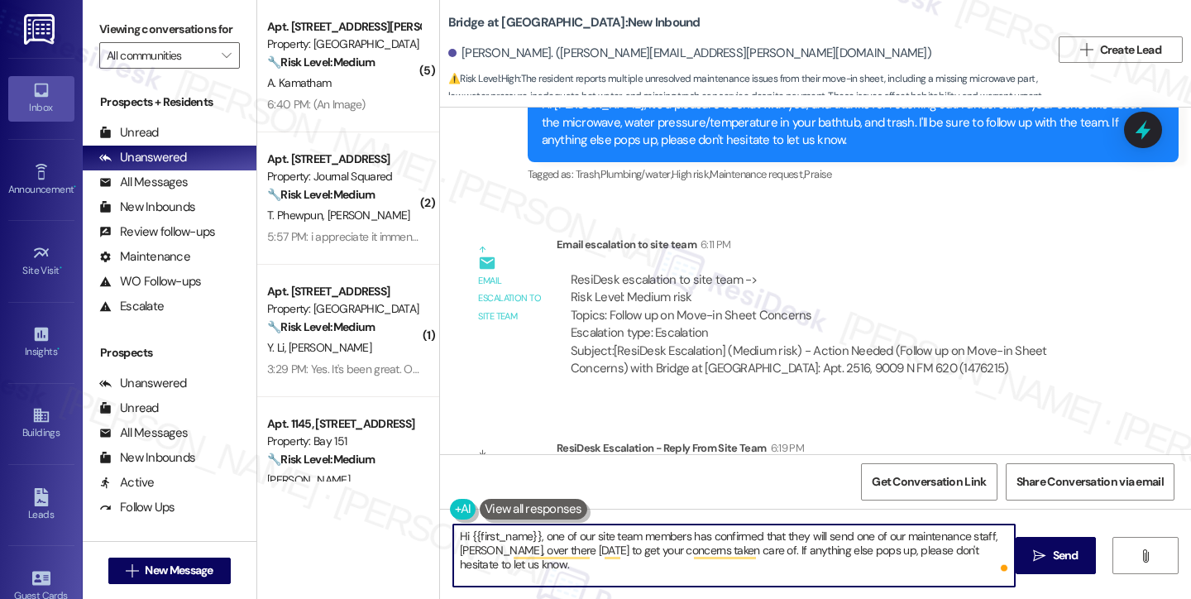
click at [877, 564] on textarea "Hi {{first_name}}, one of our site team members has confirmed that they will se…" at bounding box center [734, 555] width 562 height 62
click at [684, 560] on textarea "Hi {{first_name}}, one of our site team members has confirmed that they will se…" at bounding box center [734, 555] width 562 height 62
click at [464, 549] on textarea "Hi {{first_name}}, one of our site team members has confirmed that they will se…" at bounding box center [734, 555] width 562 height 62
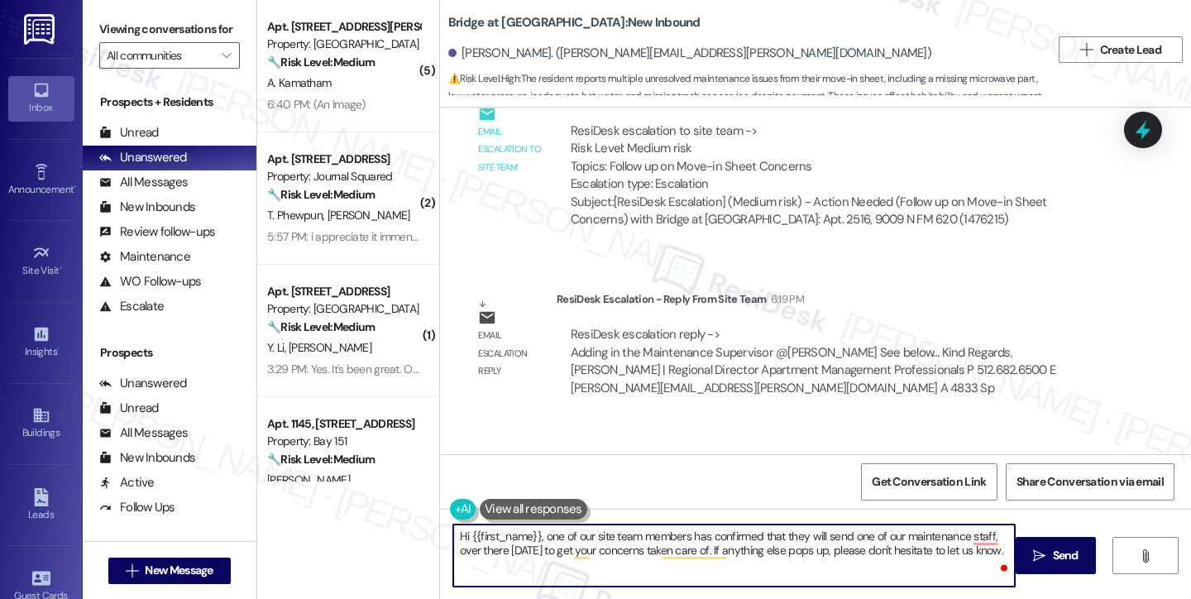
scroll to position [1158, 0]
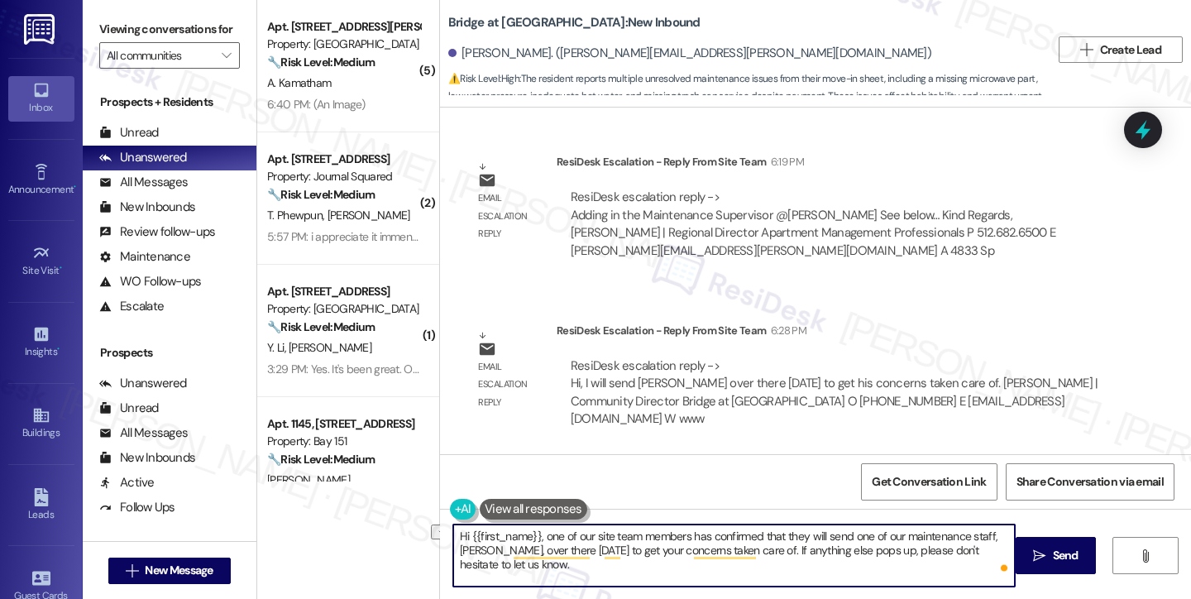
drag, startPoint x: 847, startPoint y: 535, endPoint x: 993, endPoint y: 535, distance: 145.6
click at [993, 535] on textarea "Hi {{first_name}}, one of our site team members has confirmed that they will se…" at bounding box center [734, 555] width 562 height 62
click at [729, 535] on textarea "Hi {{first_name}}, one of our site team members has confirmed that they will se…" at bounding box center [734, 555] width 562 height 62
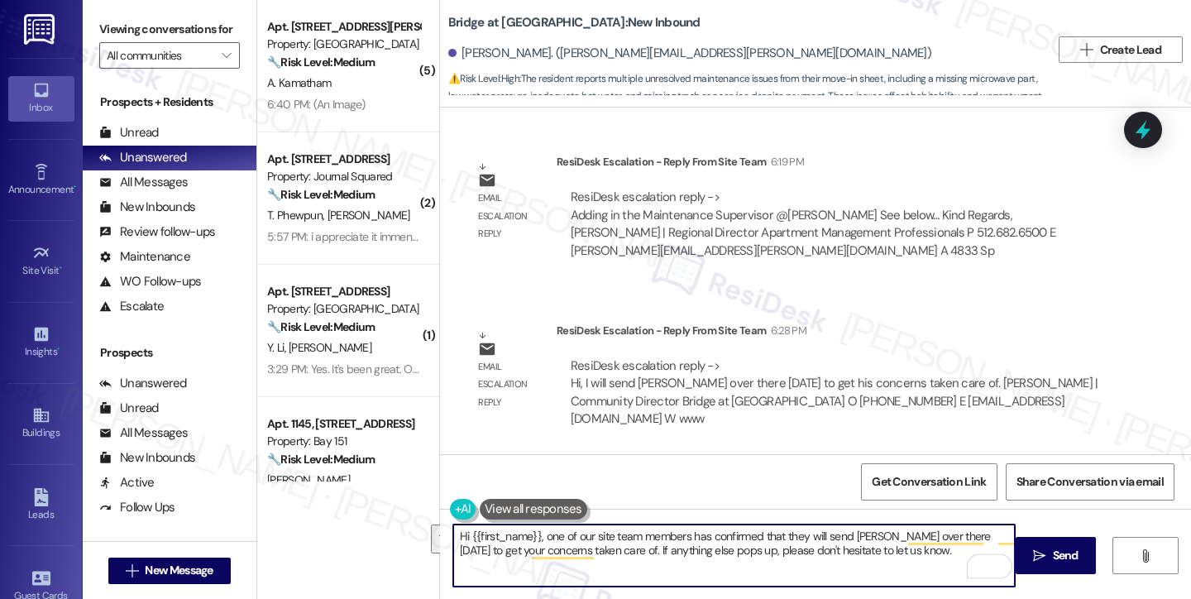
type textarea "Hi {{first_name}}, one of our site team members has confirmed that they will se…"
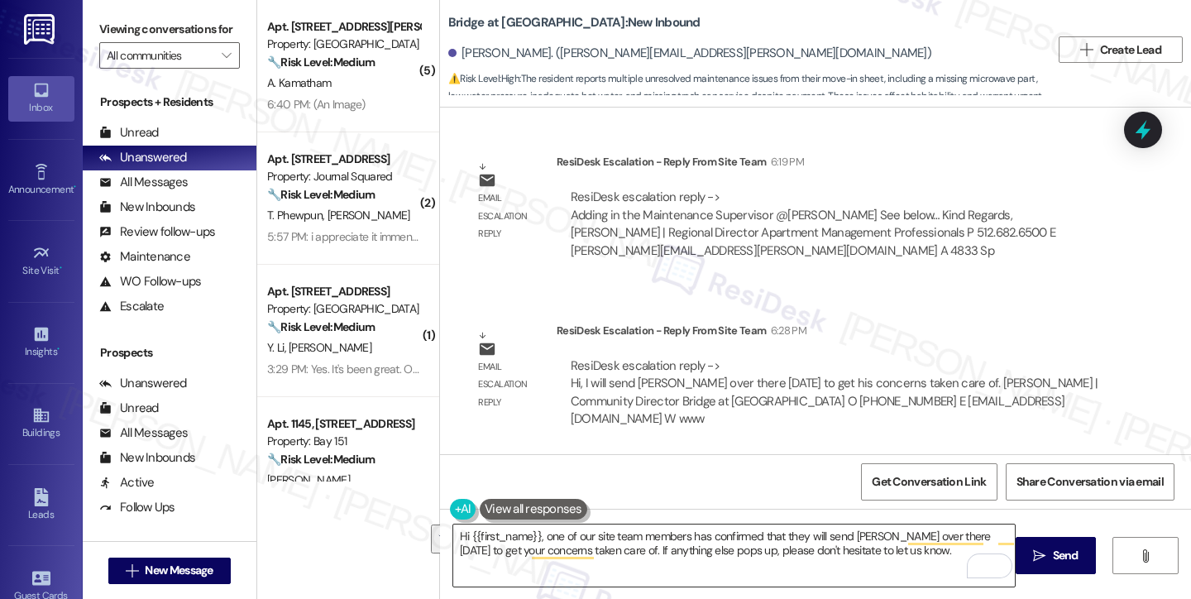
click at [881, 541] on textarea "Hi {{first_name}}, one of our site team members has confirmed that they will se…" at bounding box center [734, 555] width 562 height 62
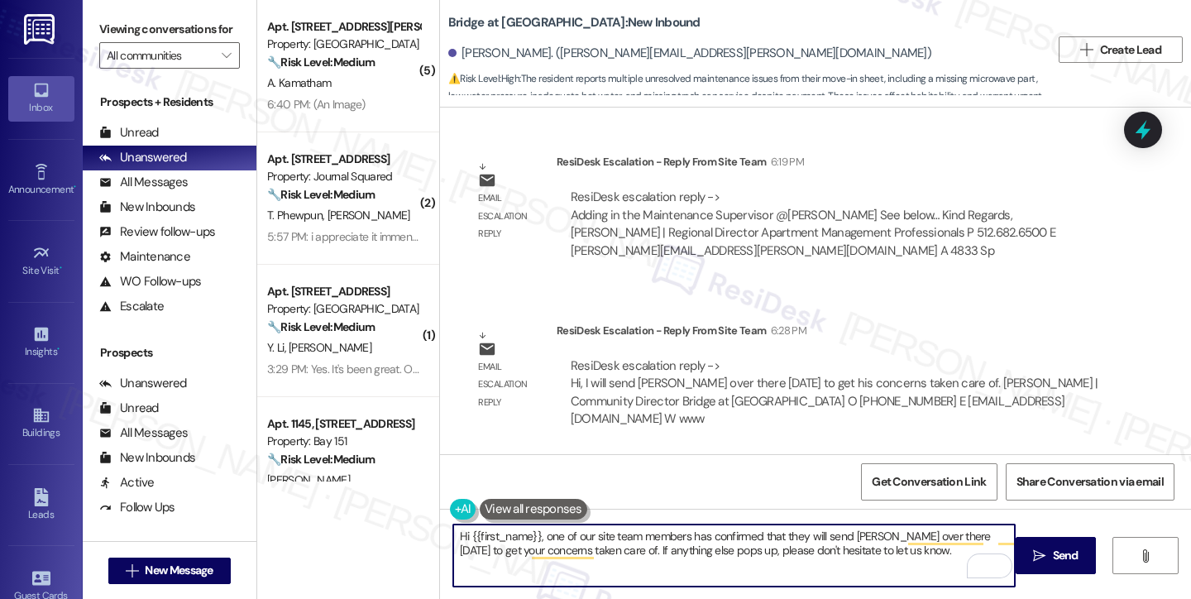
click at [611, 543] on textarea "Hi {{first_name}}, one of our site team members has confirmed that they will se…" at bounding box center [734, 555] width 562 height 62
click at [771, 543] on textarea "Hi {{first_name}}, one of our site team members has confirmed that they will se…" at bounding box center [734, 555] width 562 height 62
click at [670, 548] on textarea "Hi {{first_name}}, one of our site team members has confirmed that they will se…" at bounding box center [734, 555] width 562 height 62
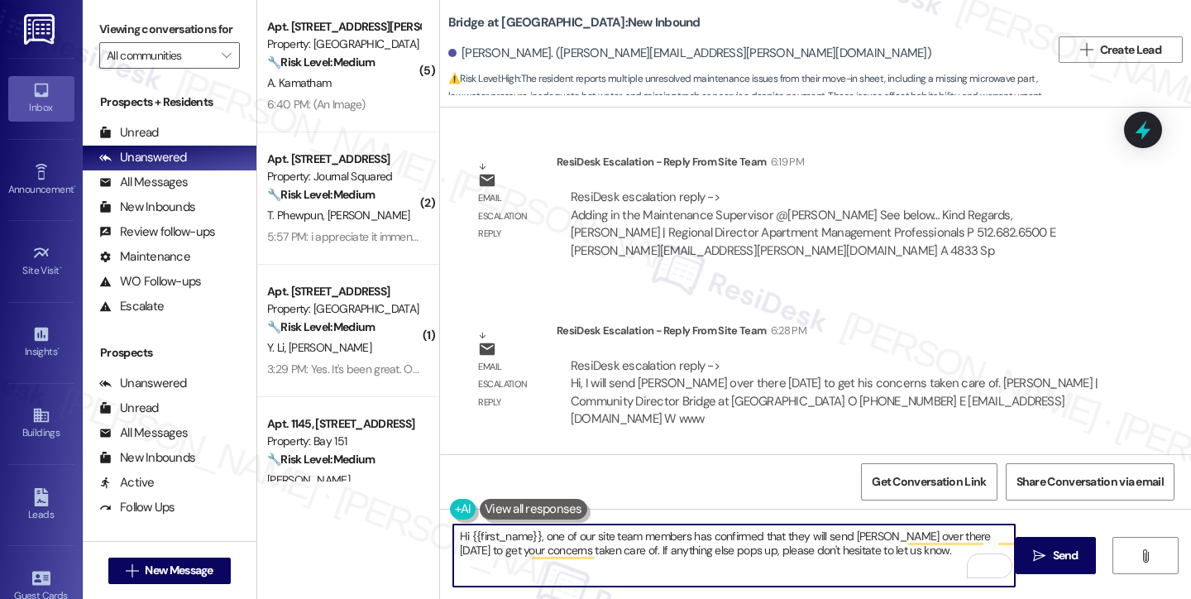
click at [670, 548] on textarea "Hi {{first_name}}, one of our site team members has confirmed that they will se…" at bounding box center [734, 555] width 562 height 62
click at [852, 545] on textarea "Hi {{first_name}}, one of our site team members has confirmed that they will se…" at bounding box center [734, 555] width 562 height 62
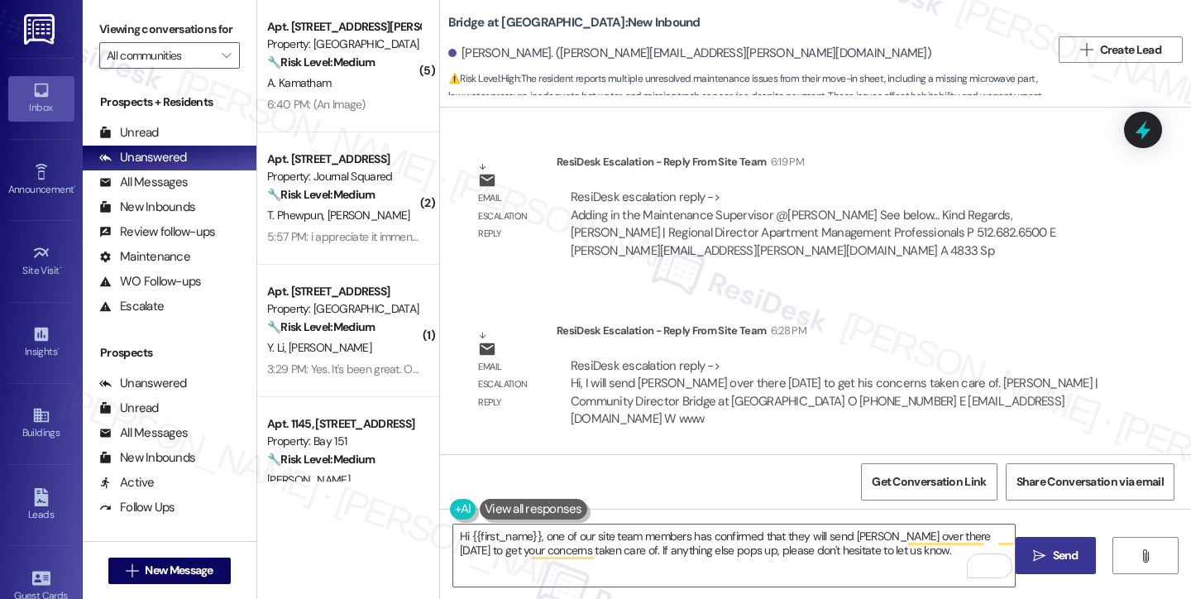
click at [1069, 552] on span "Send" at bounding box center [1066, 555] width 26 height 17
